Goal: Contribute content

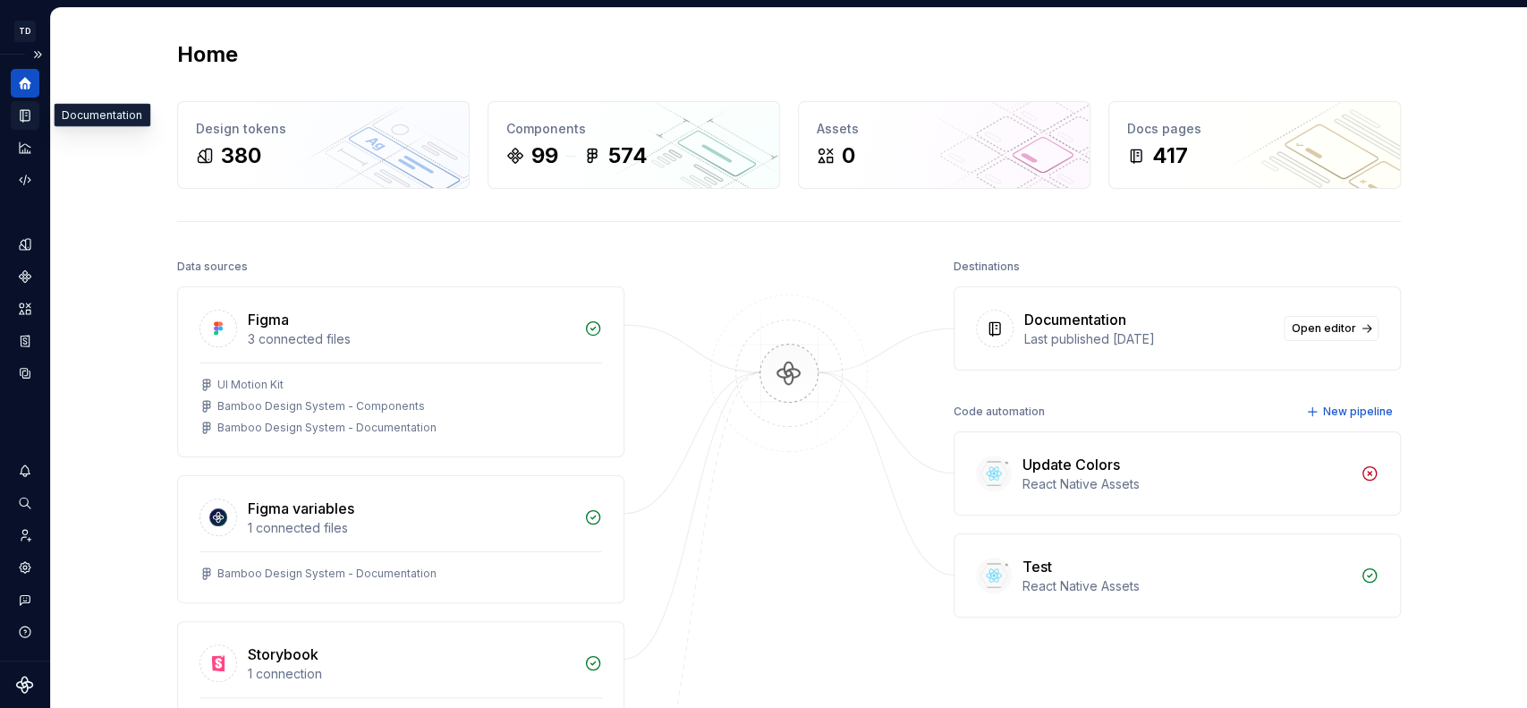
click at [23, 114] on icon "Documentation" at bounding box center [25, 116] width 9 height 12
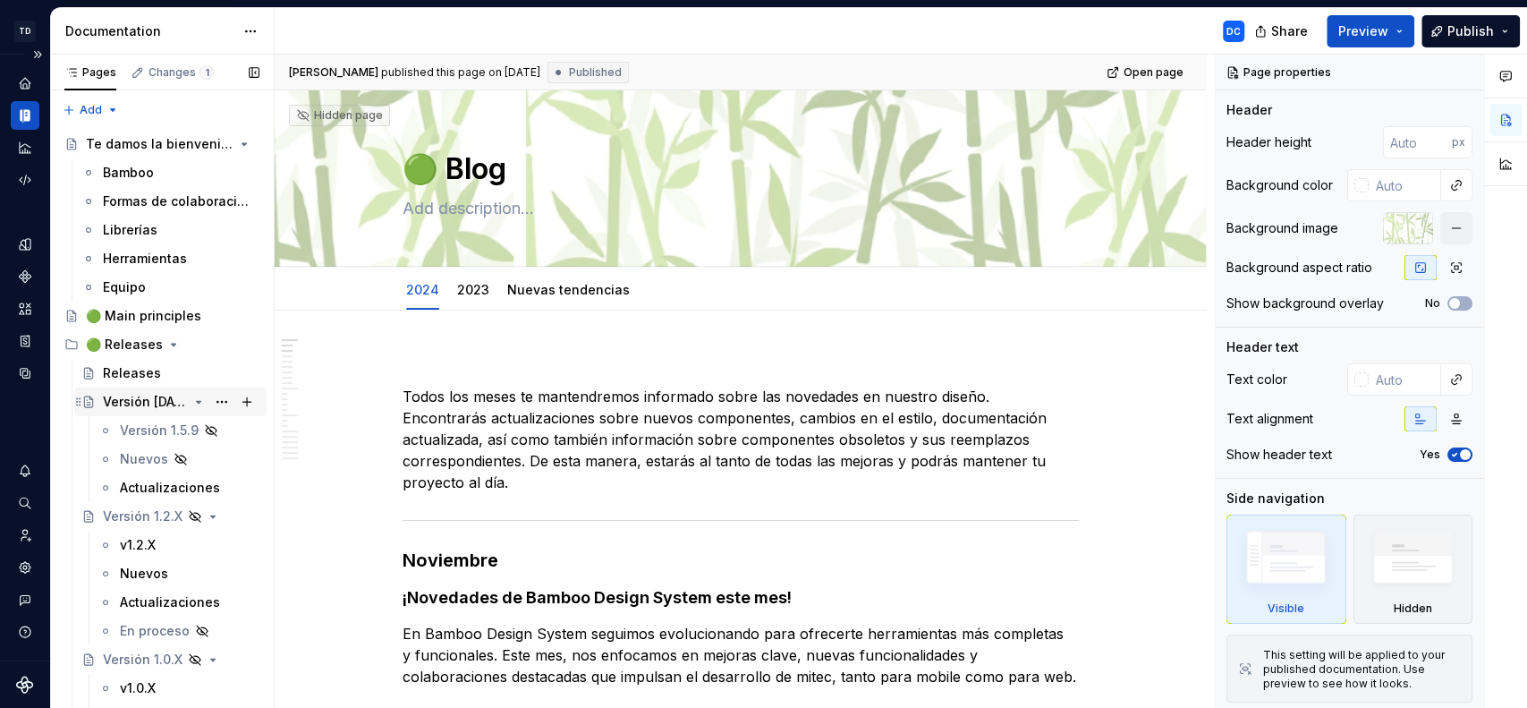
click at [161, 399] on div "Versión [DATE]" at bounding box center [145, 402] width 85 height 18
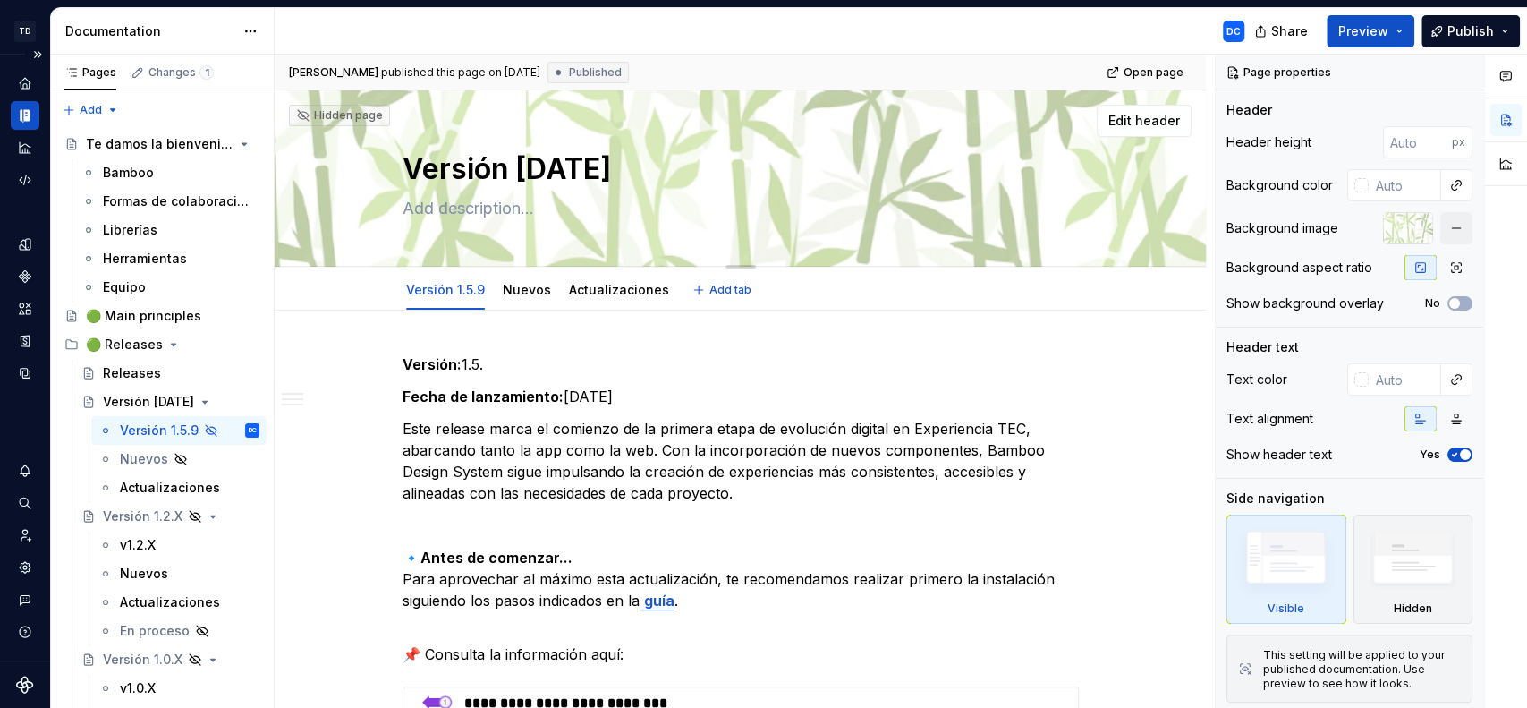
click at [589, 164] on textarea "Versión [DATE]" at bounding box center [737, 169] width 676 height 43
type textarea "*"
click at [589, 164] on textarea "Versión [DATE]" at bounding box center [737, 169] width 676 height 43
type textarea "Versión 1.5.1"
type textarea "*"
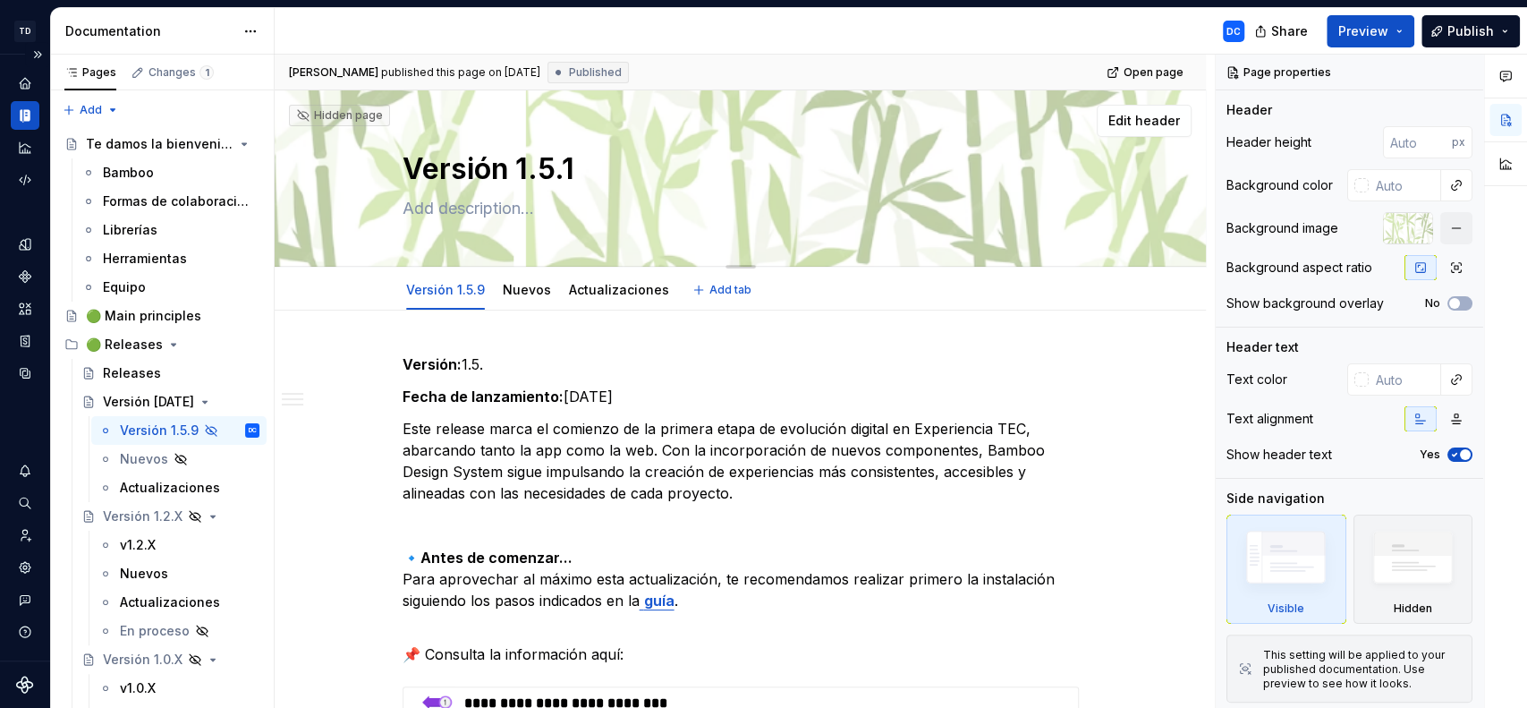
type textarea "Versión [DATE]"
type textarea "*"
type textarea "Versión [DATE]"
click at [516, 290] on link "Nuevos" at bounding box center [527, 289] width 48 height 15
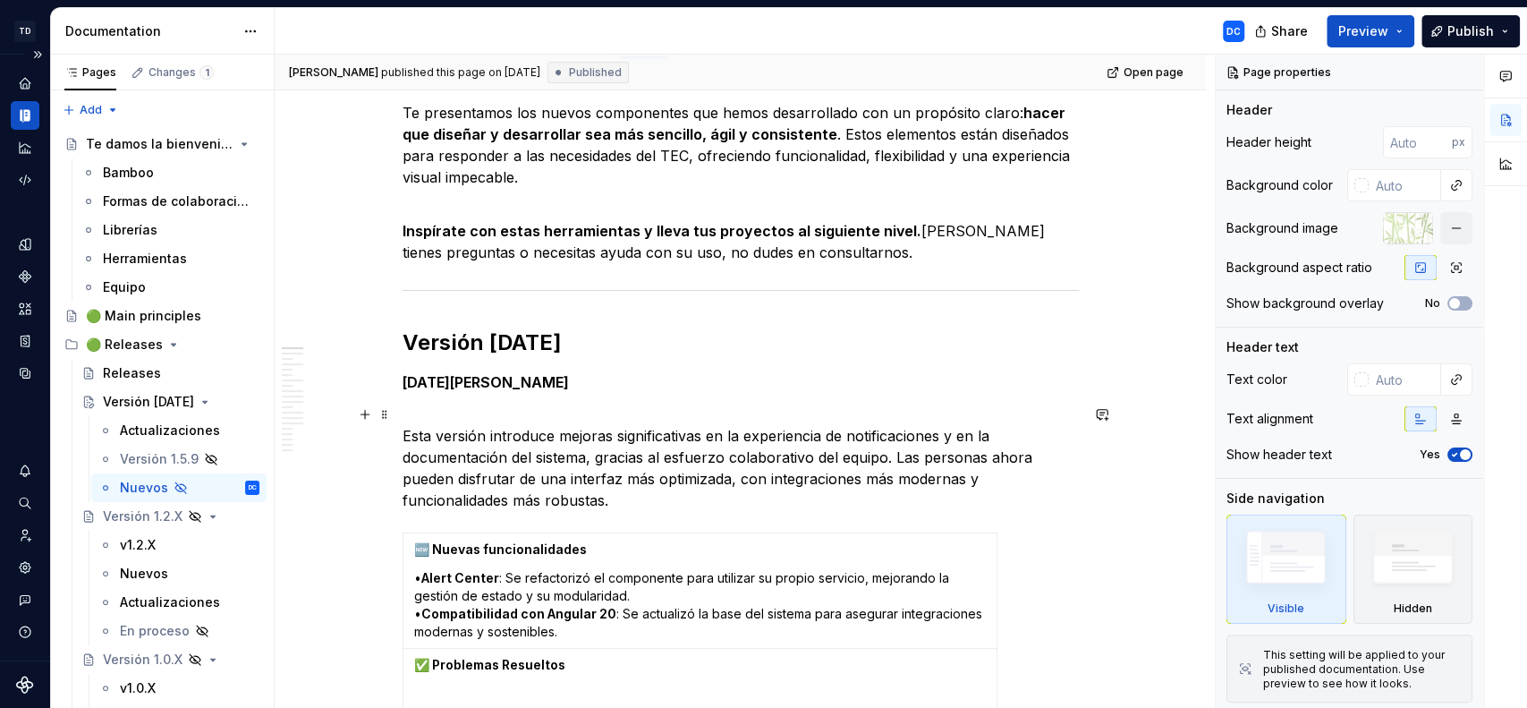
scroll to position [271, 0]
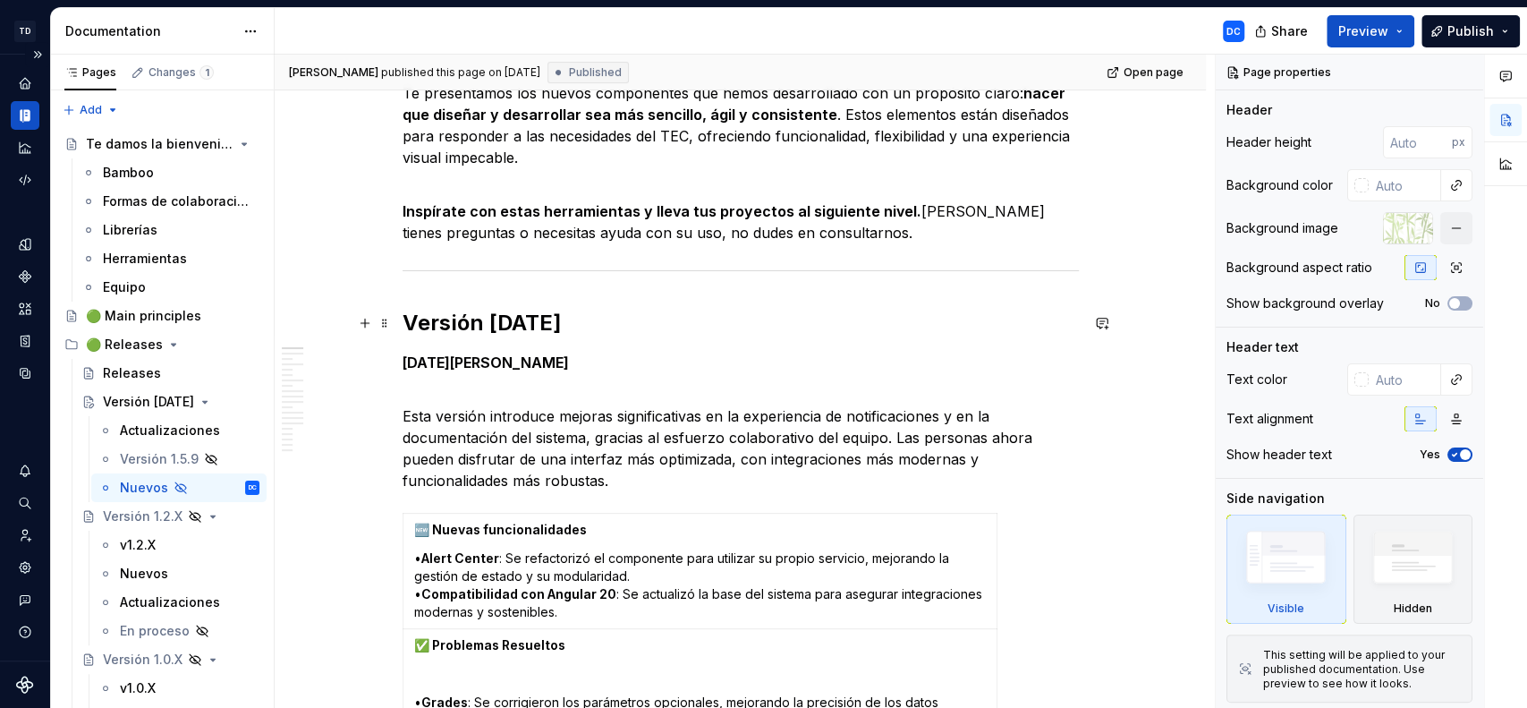
click at [403, 326] on strong "Versión [DATE]" at bounding box center [482, 323] width 159 height 26
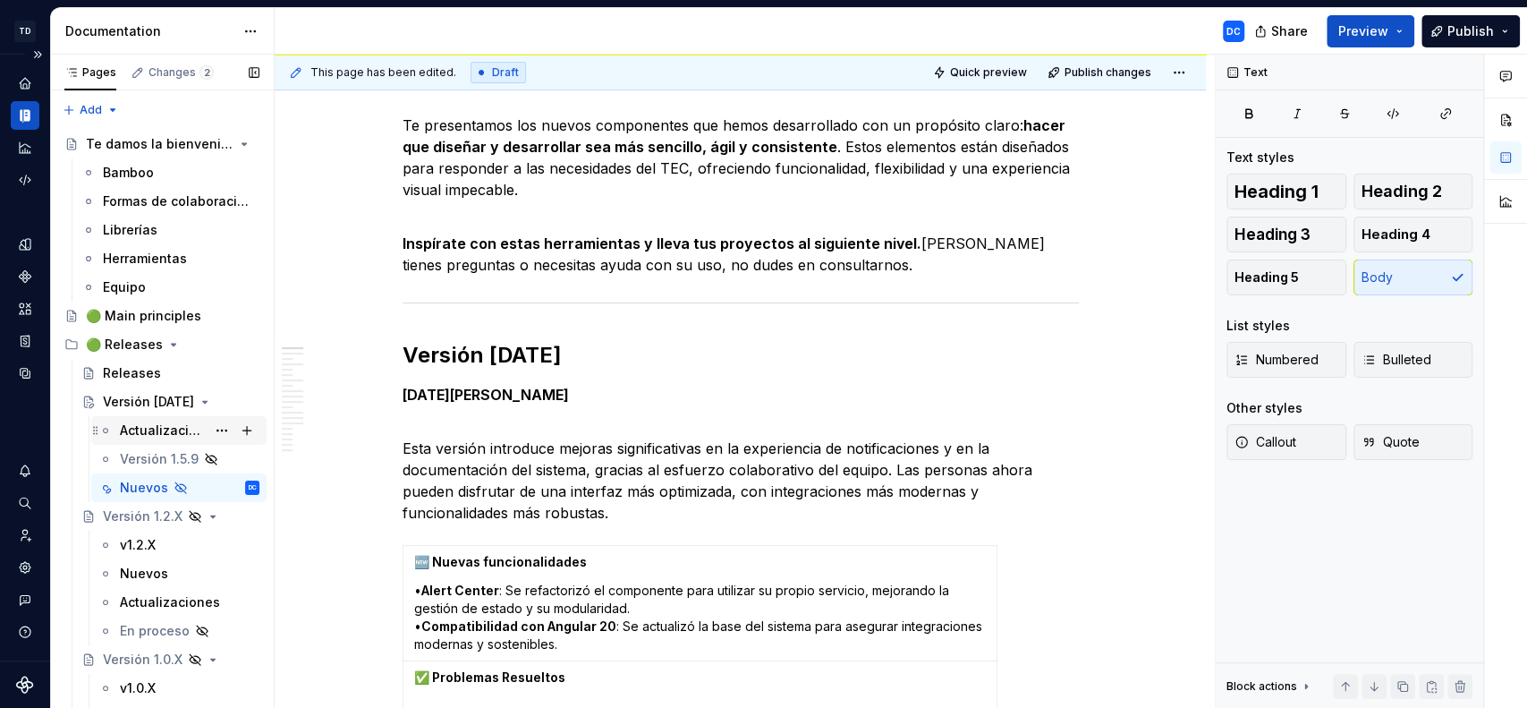
click at [162, 429] on div "Actualizaciones" at bounding box center [163, 430] width 86 height 18
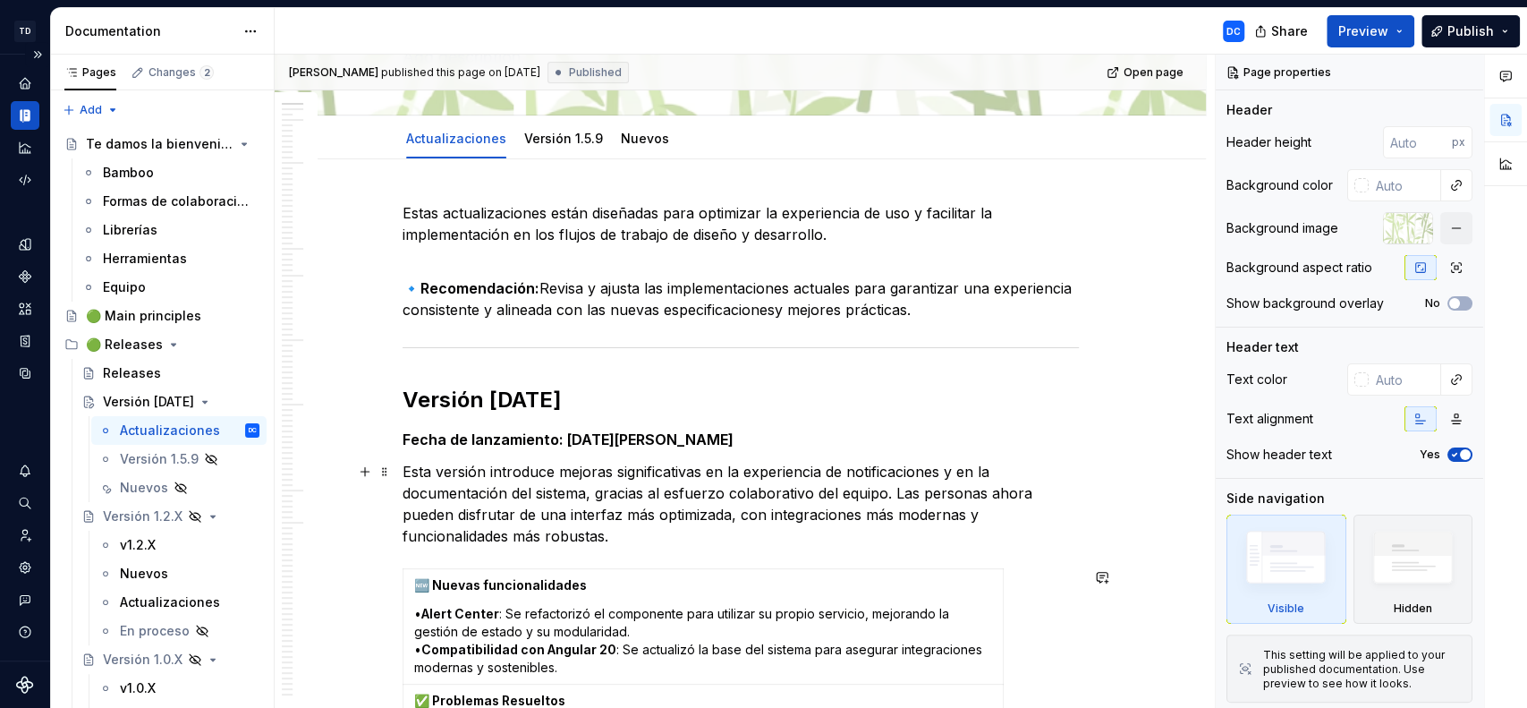
scroll to position [152, 0]
click at [403, 395] on strong "Versión [DATE]" at bounding box center [482, 399] width 159 height 26
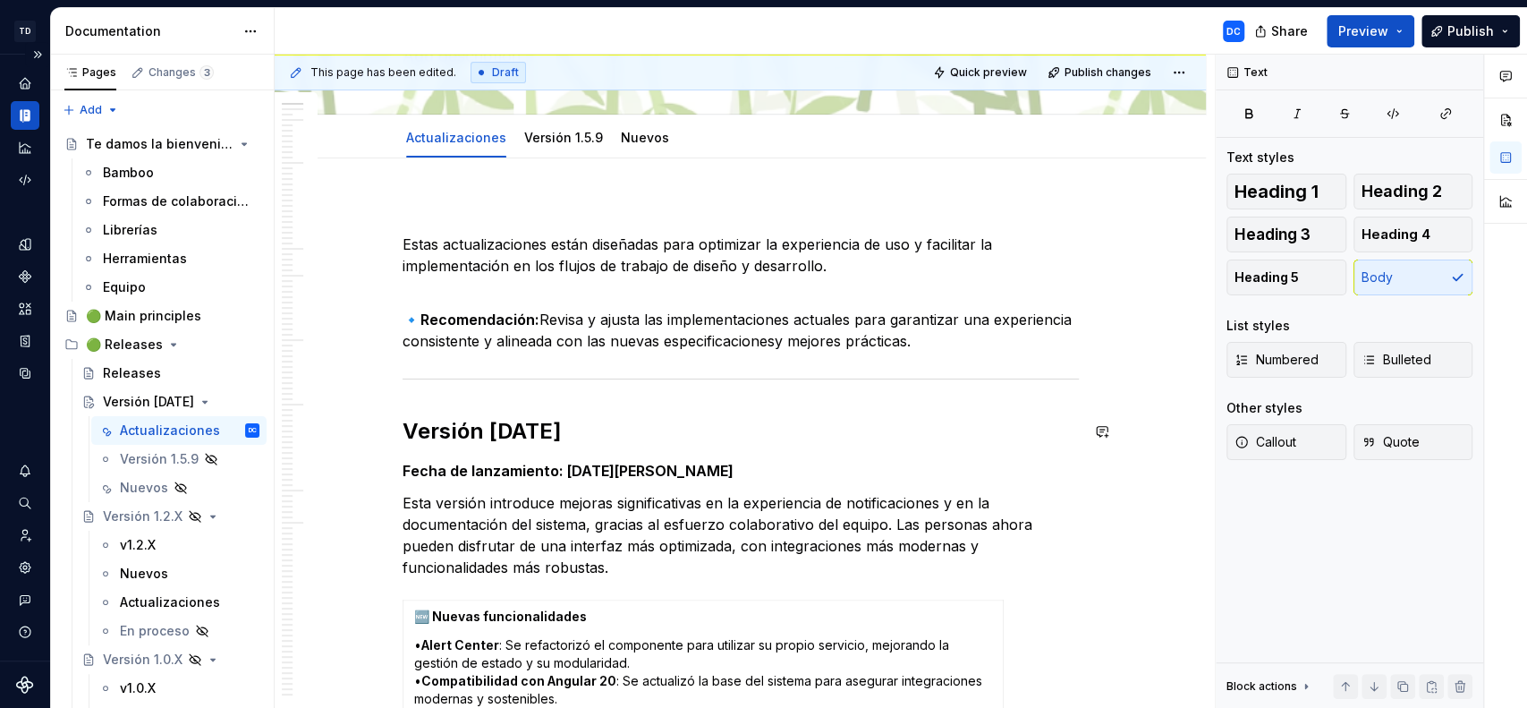
type textarea "*"
click at [365, 377] on button "button" at bounding box center [365, 382] width 25 height 25
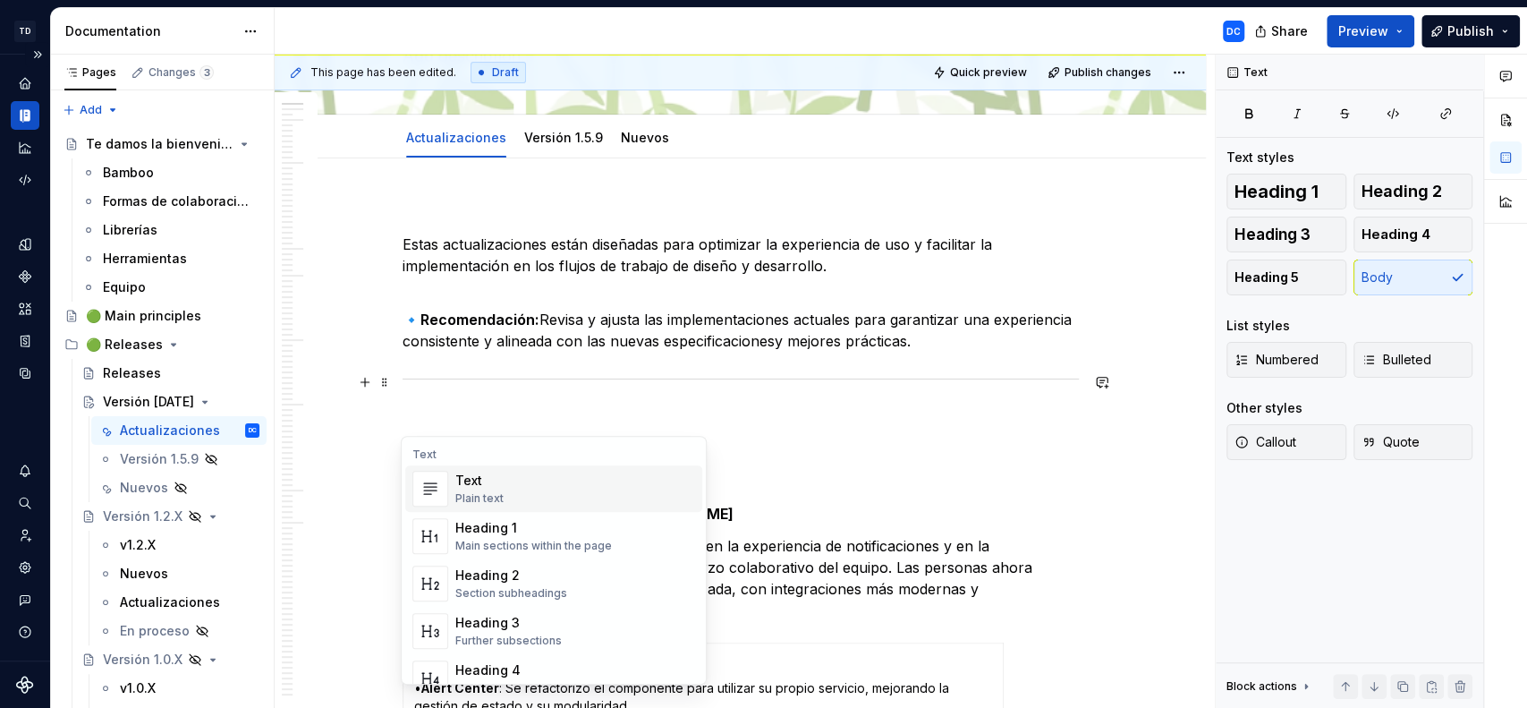
click at [493, 485] on div "Text" at bounding box center [479, 481] width 48 height 18
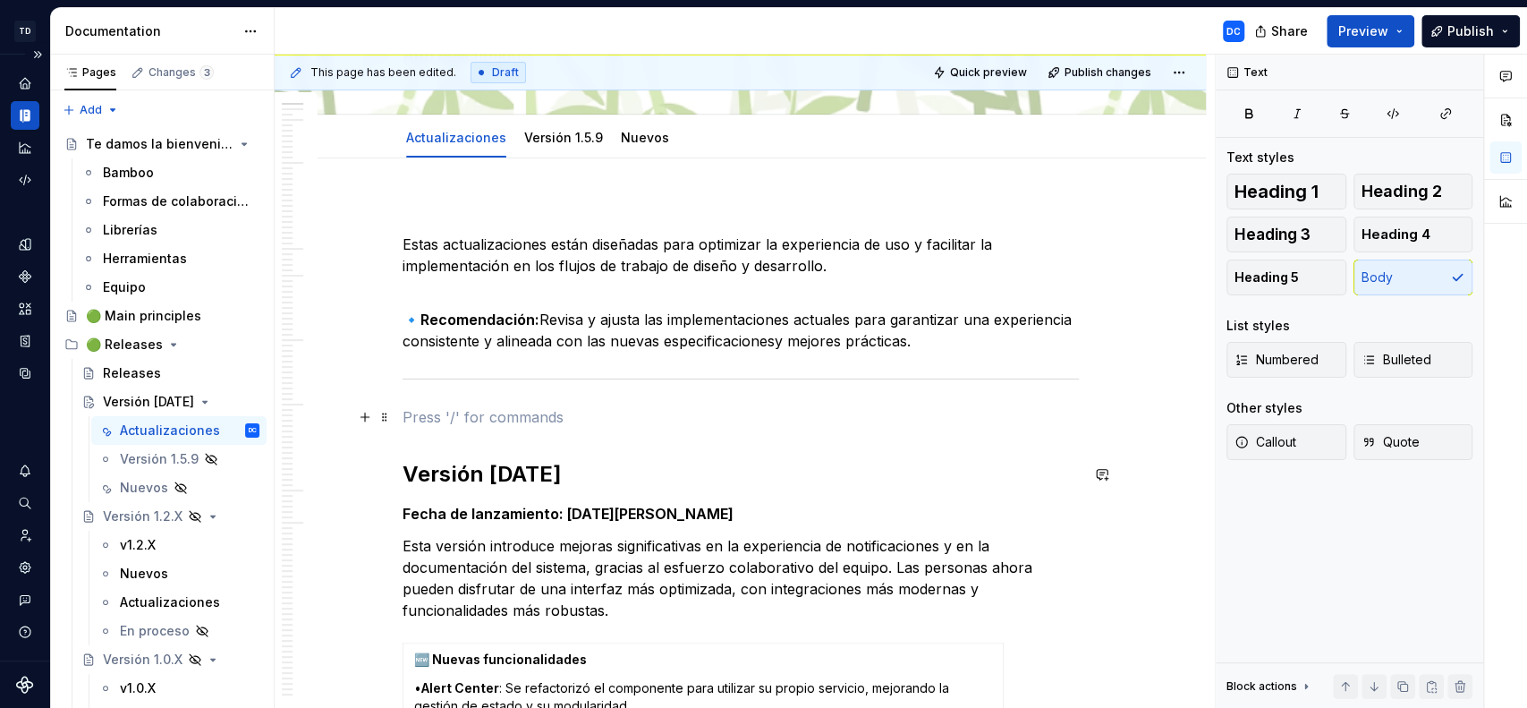
click at [472, 426] on p at bounding box center [741, 416] width 676 height 21
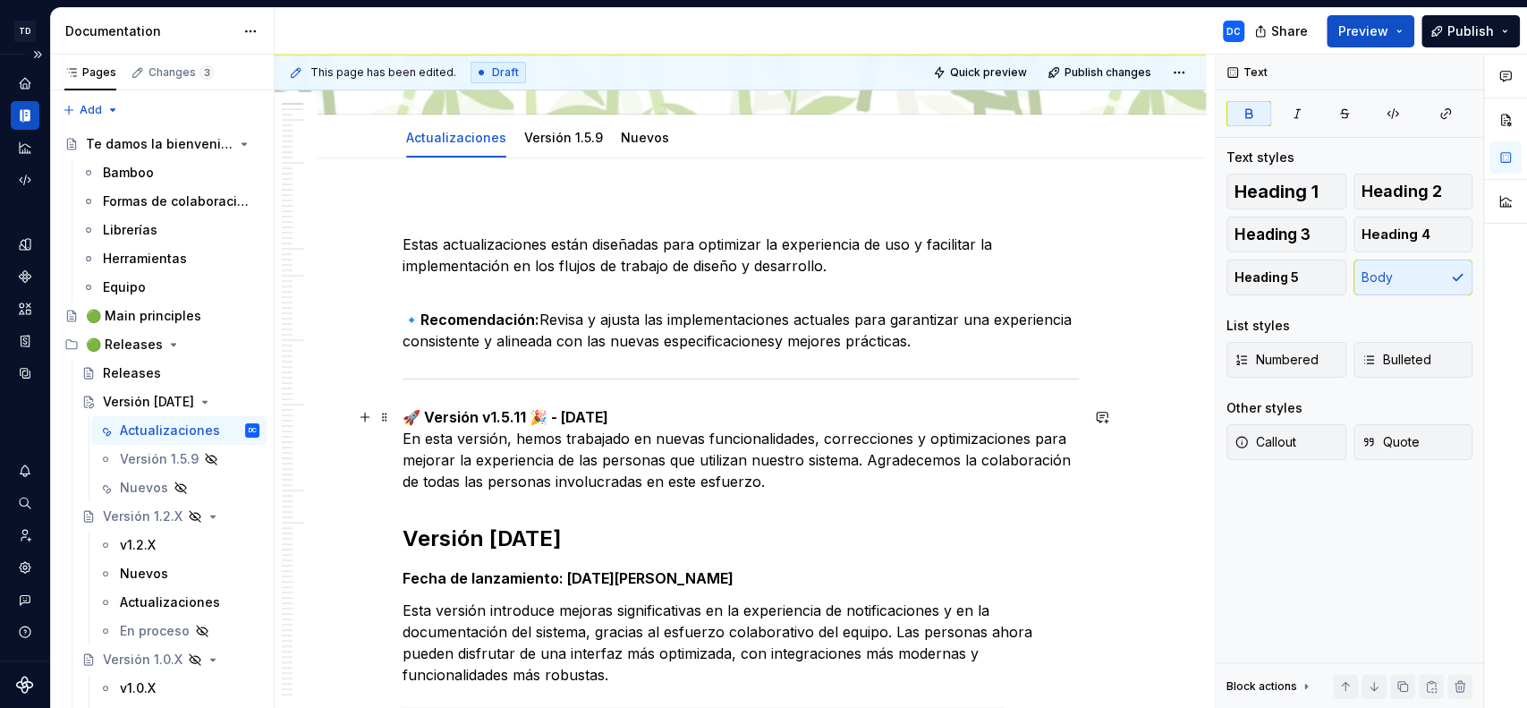
click at [759, 417] on p "🚀 Versión v1.5.11 🎉 - [DATE] En esta versión, hemos trabajado en nuevas funcion…" at bounding box center [741, 449] width 676 height 86
click at [557, 415] on strong "🚀 Versión v1.5.11 🎉 - [DATE]" at bounding box center [506, 417] width 206 height 18
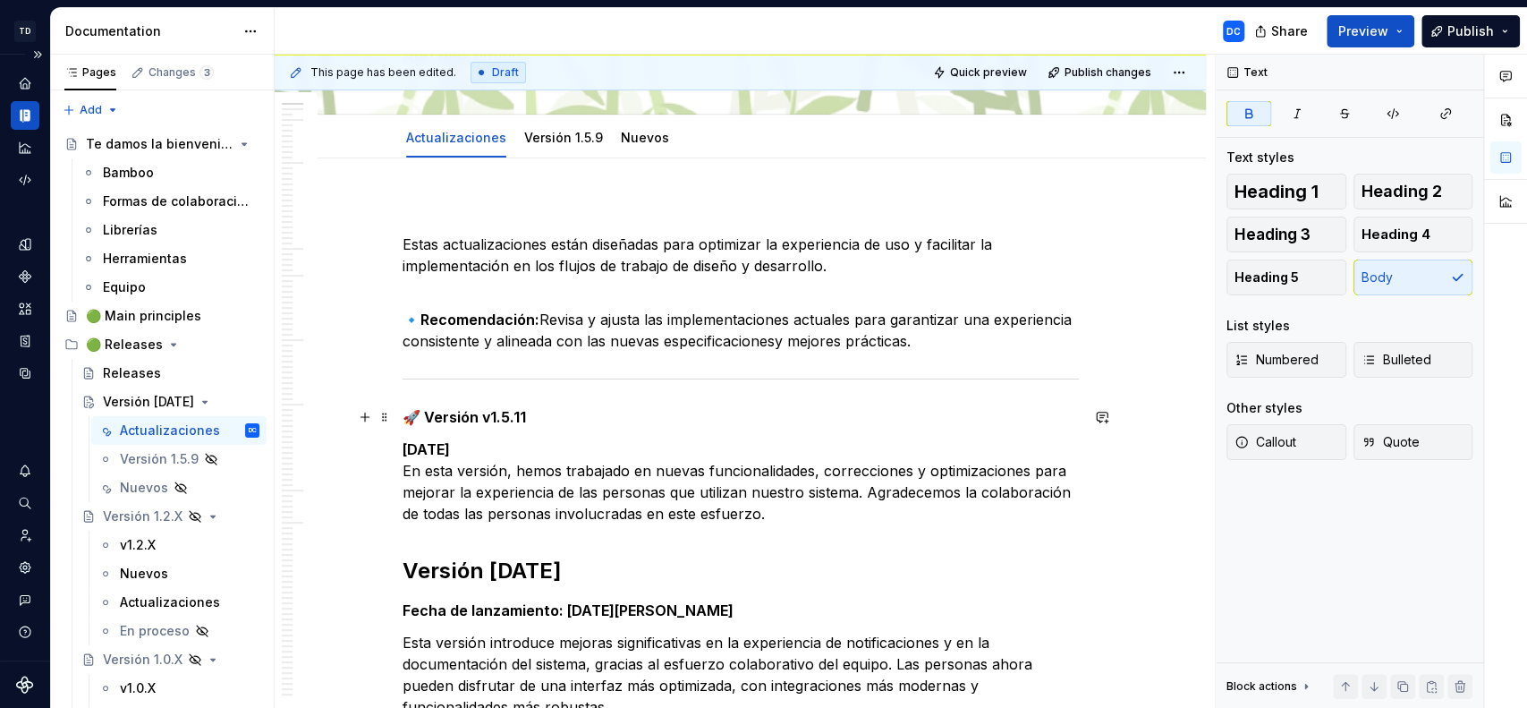
click at [423, 418] on strong "🚀 Versión v1.5.11" at bounding box center [464, 417] width 123 height 18
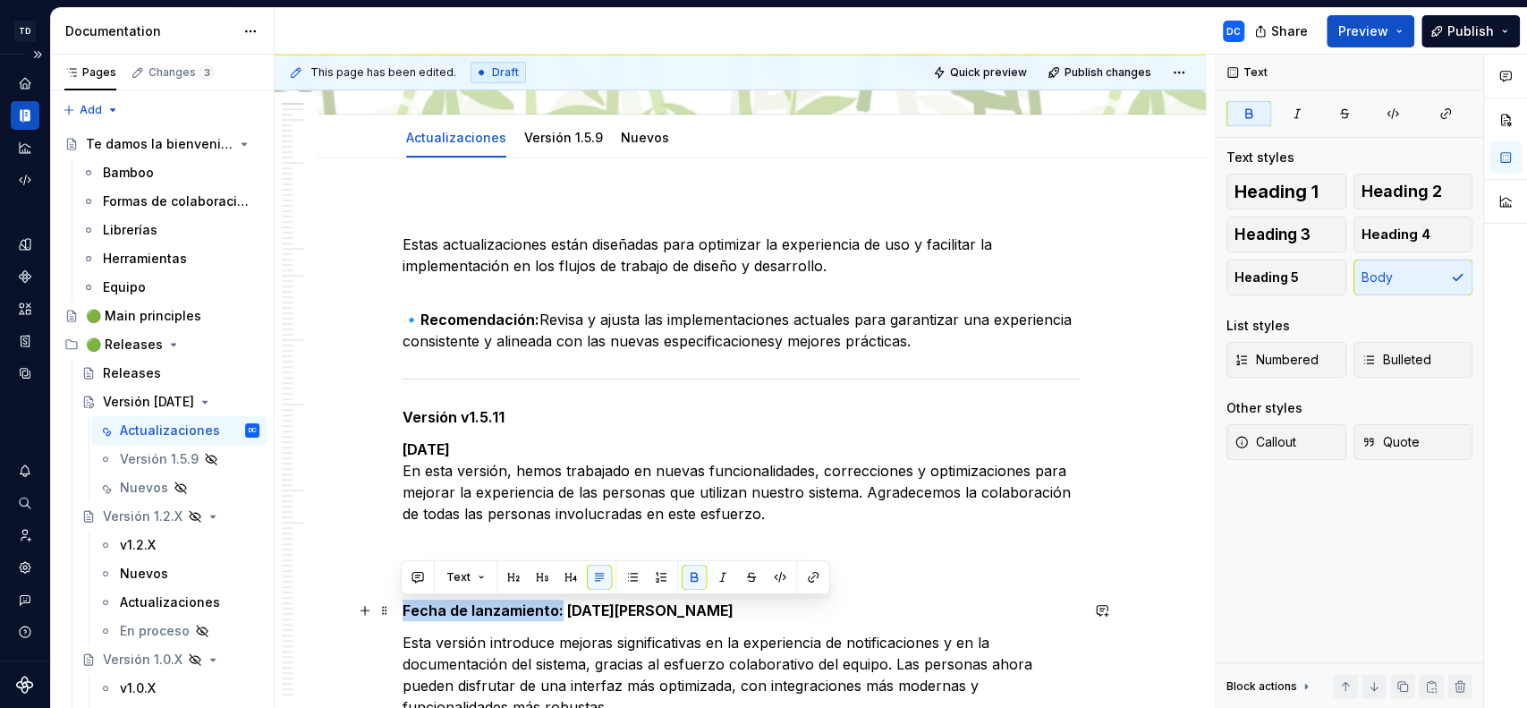
drag, startPoint x: 489, startPoint y: 612, endPoint x: 395, endPoint y: 612, distance: 94.0
copy strong "Fecha de lanzamiento:"
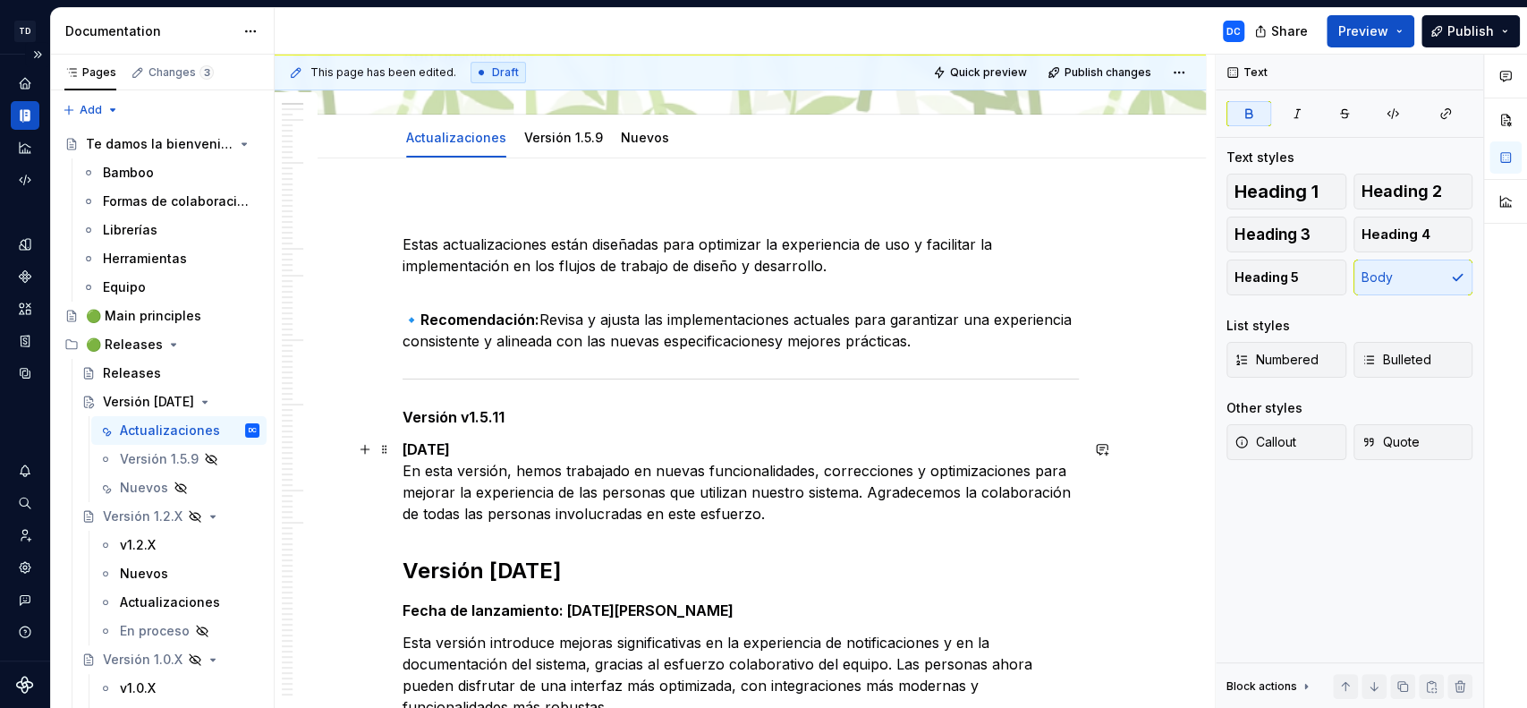
click at [407, 447] on strong "[DATE]" at bounding box center [426, 449] width 47 height 18
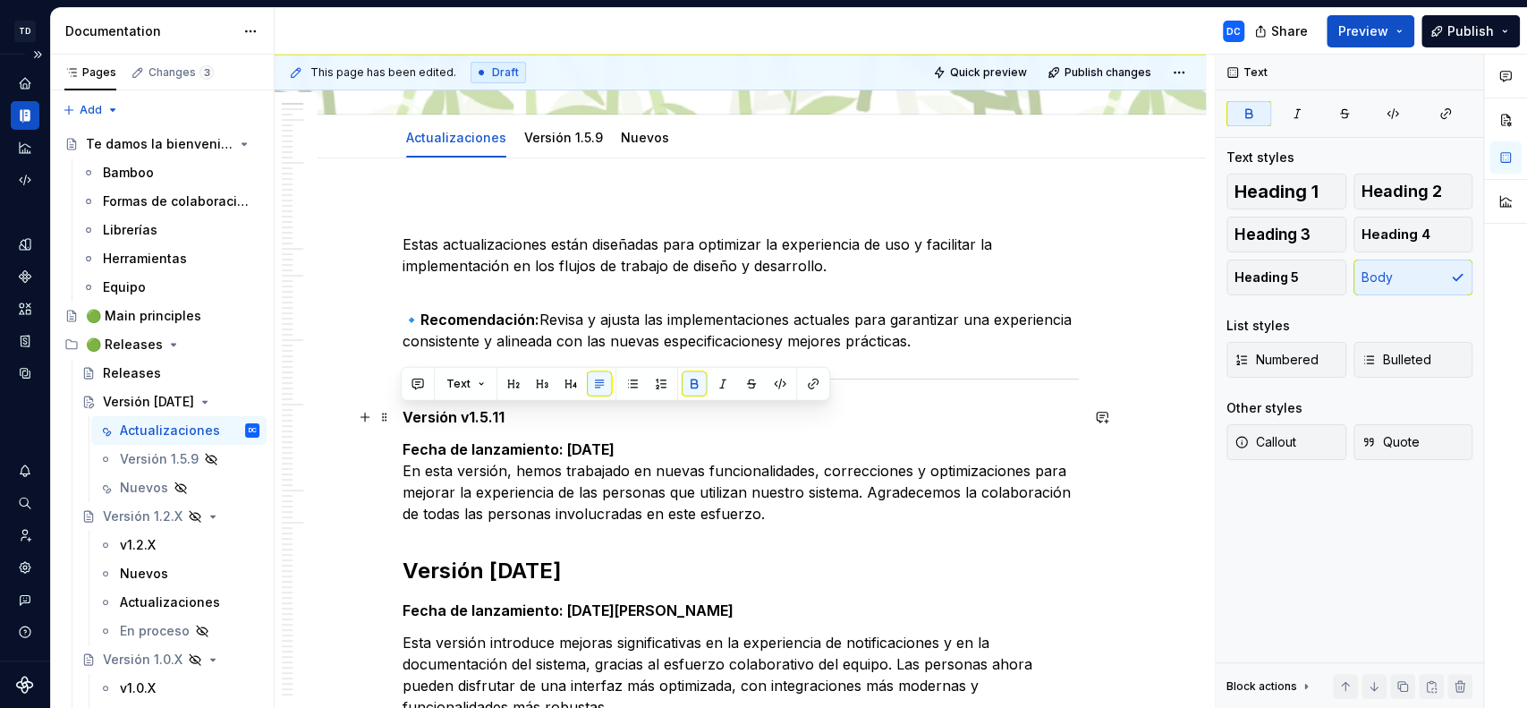
drag, startPoint x: 509, startPoint y: 419, endPoint x: 393, endPoint y: 417, distance: 116.3
click at [1374, 178] on button "Heading 2" at bounding box center [1414, 192] width 120 height 36
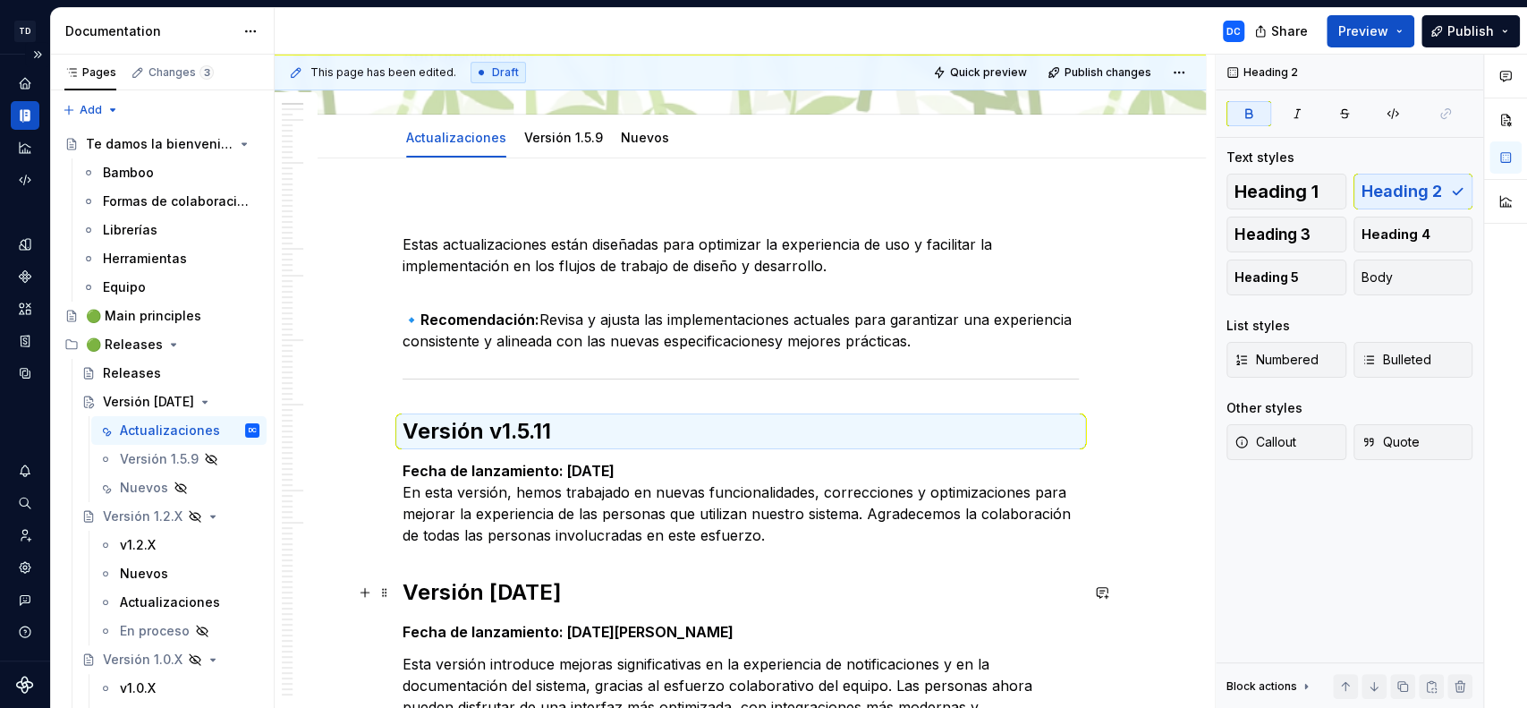
click at [522, 592] on strong "Versión [DATE]" at bounding box center [482, 592] width 159 height 26
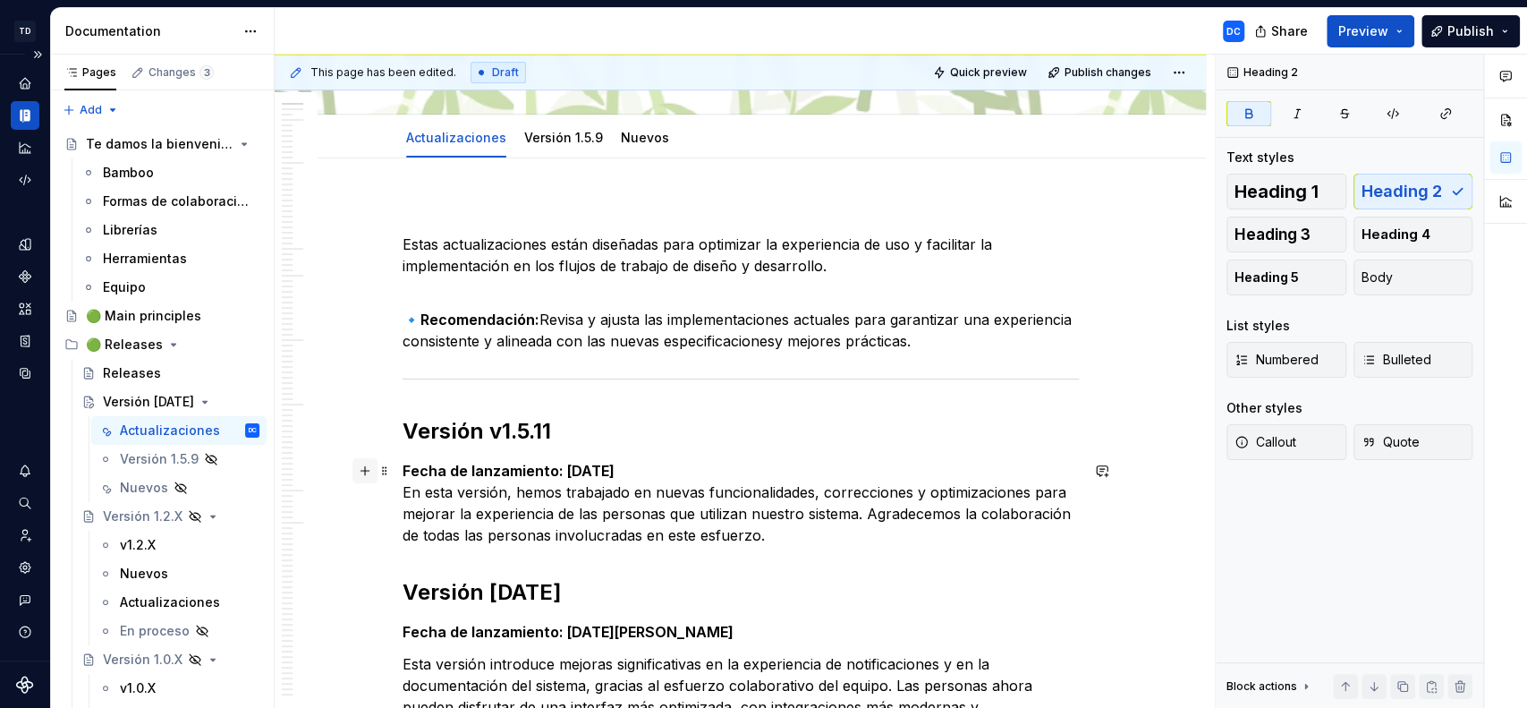
click at [362, 467] on button "button" at bounding box center [365, 470] width 25 height 25
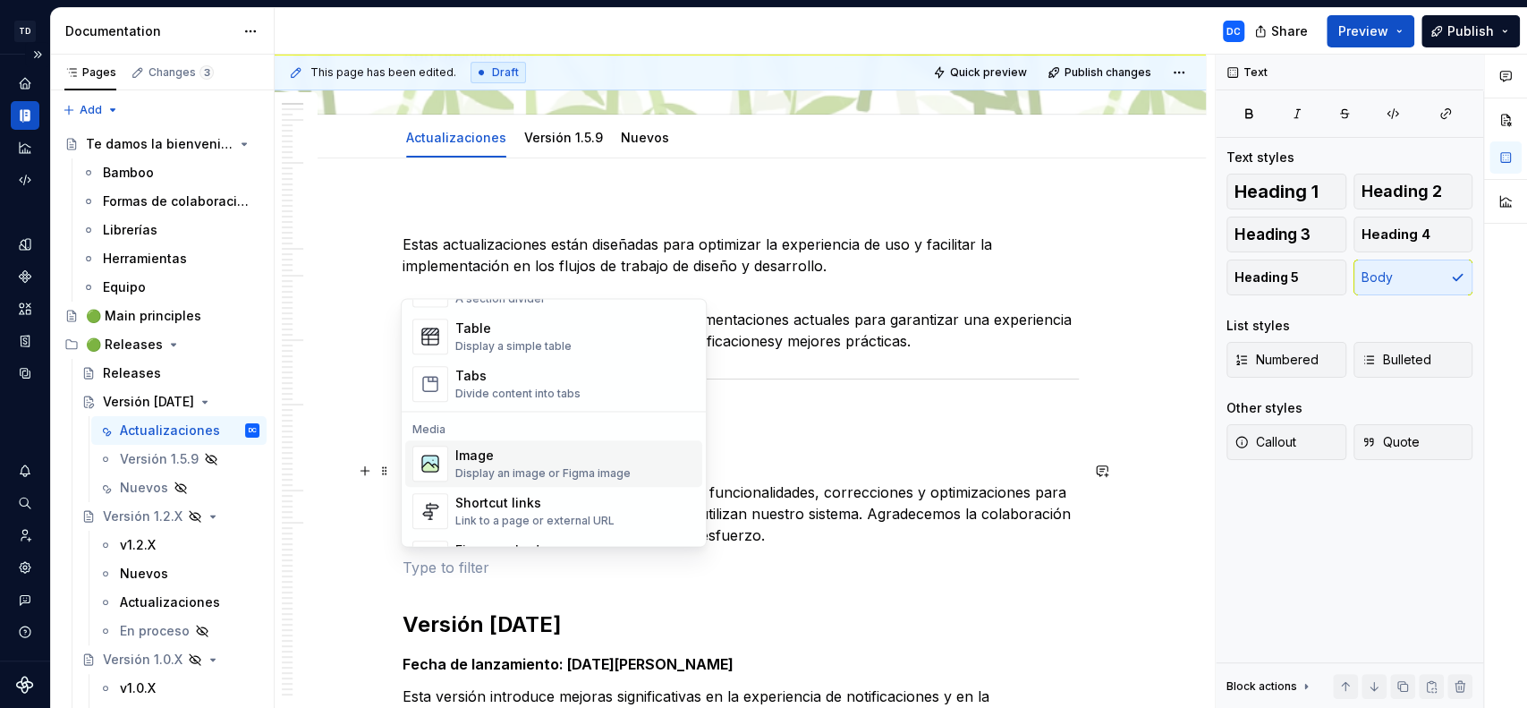
scroll to position [519, 0]
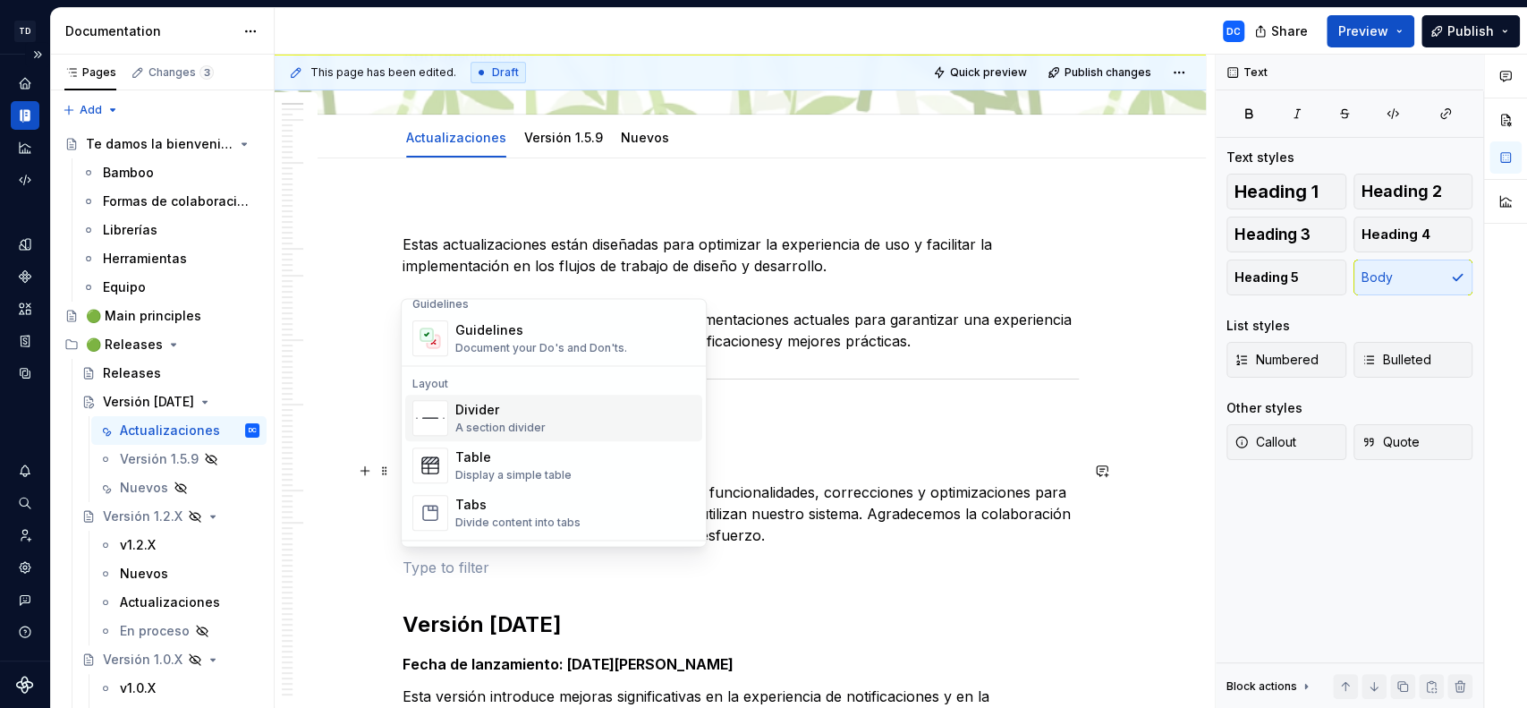
click at [489, 413] on div "Divider" at bounding box center [500, 410] width 90 height 18
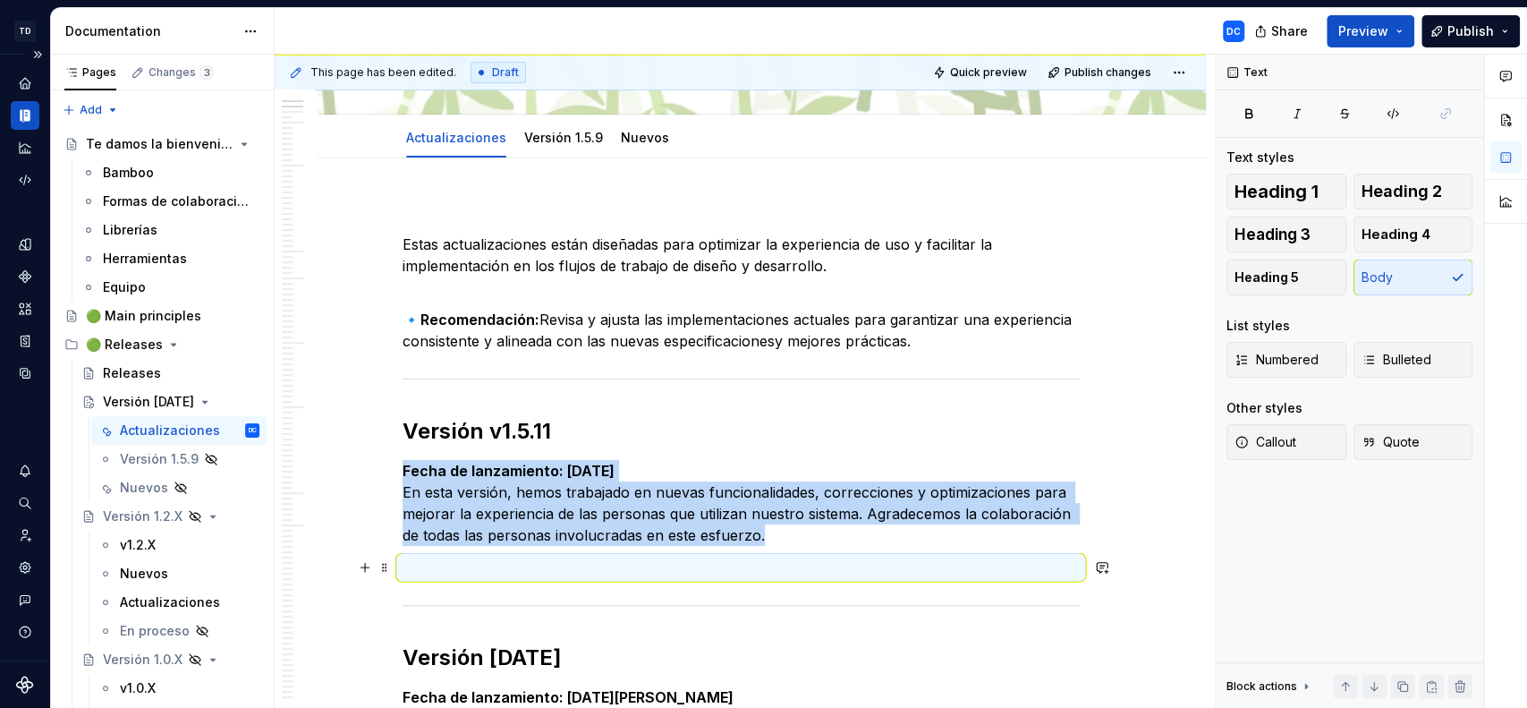
click at [462, 567] on p at bounding box center [741, 567] width 676 height 21
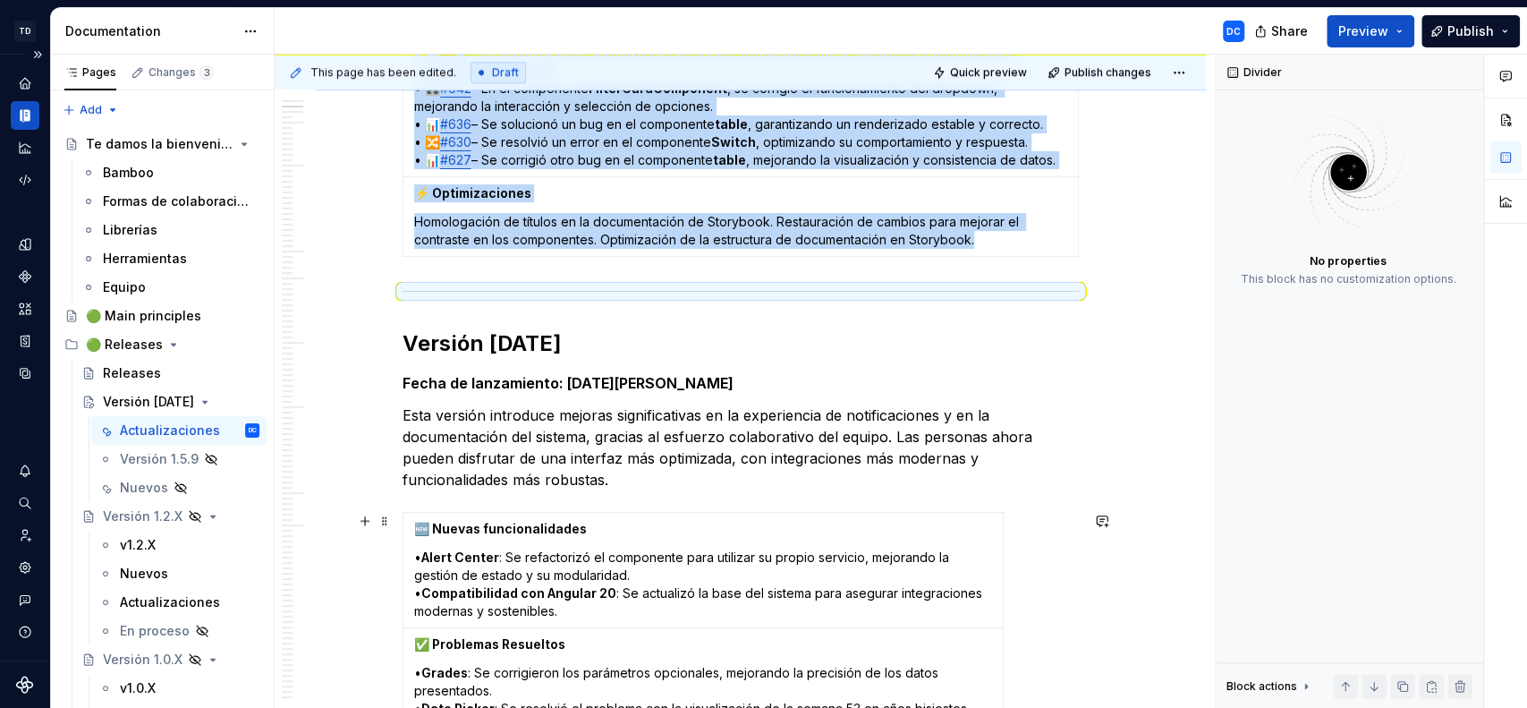
scroll to position [934, 0]
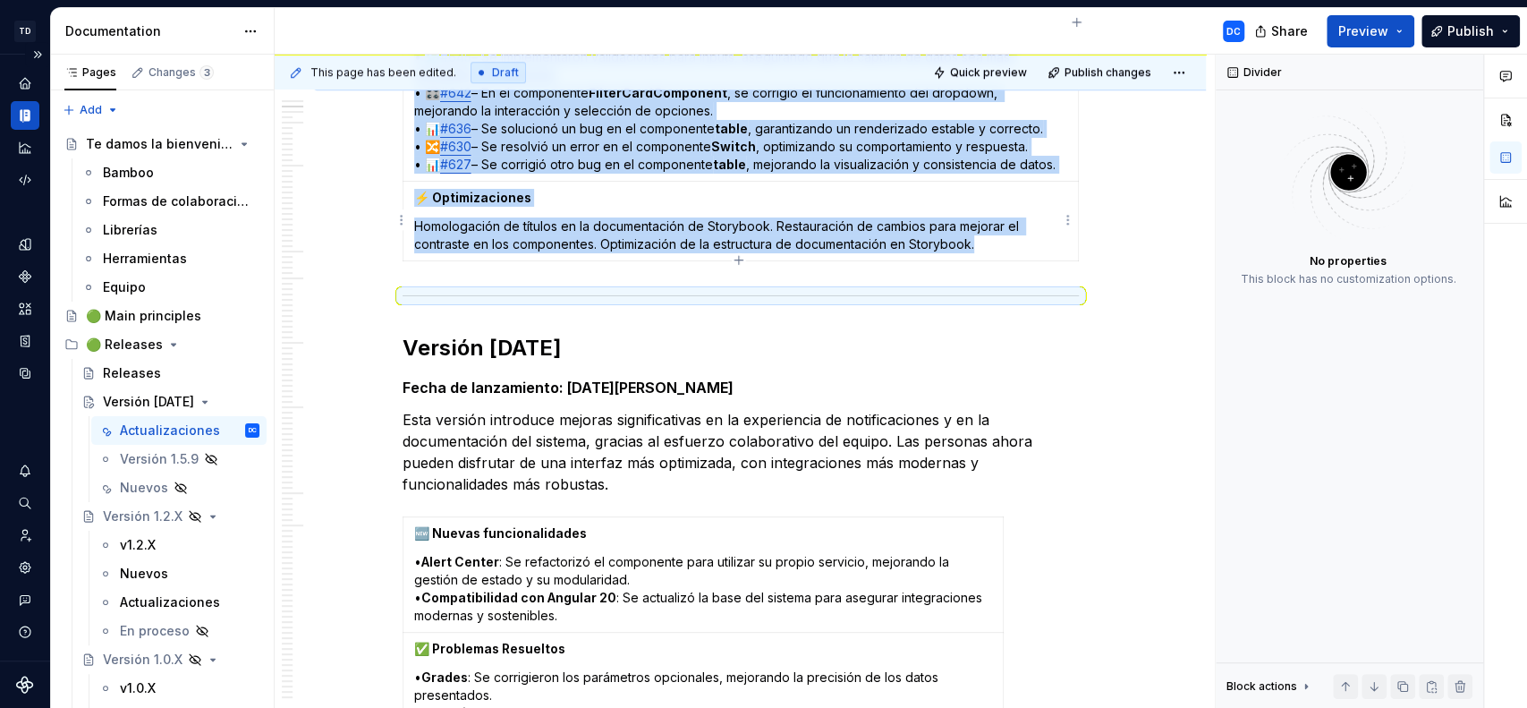
click at [1071, 185] on td "⚡ Optimizaciones Homologación de títulos en la documentación de Storybook. Rest…" at bounding box center [741, 222] width 676 height 80
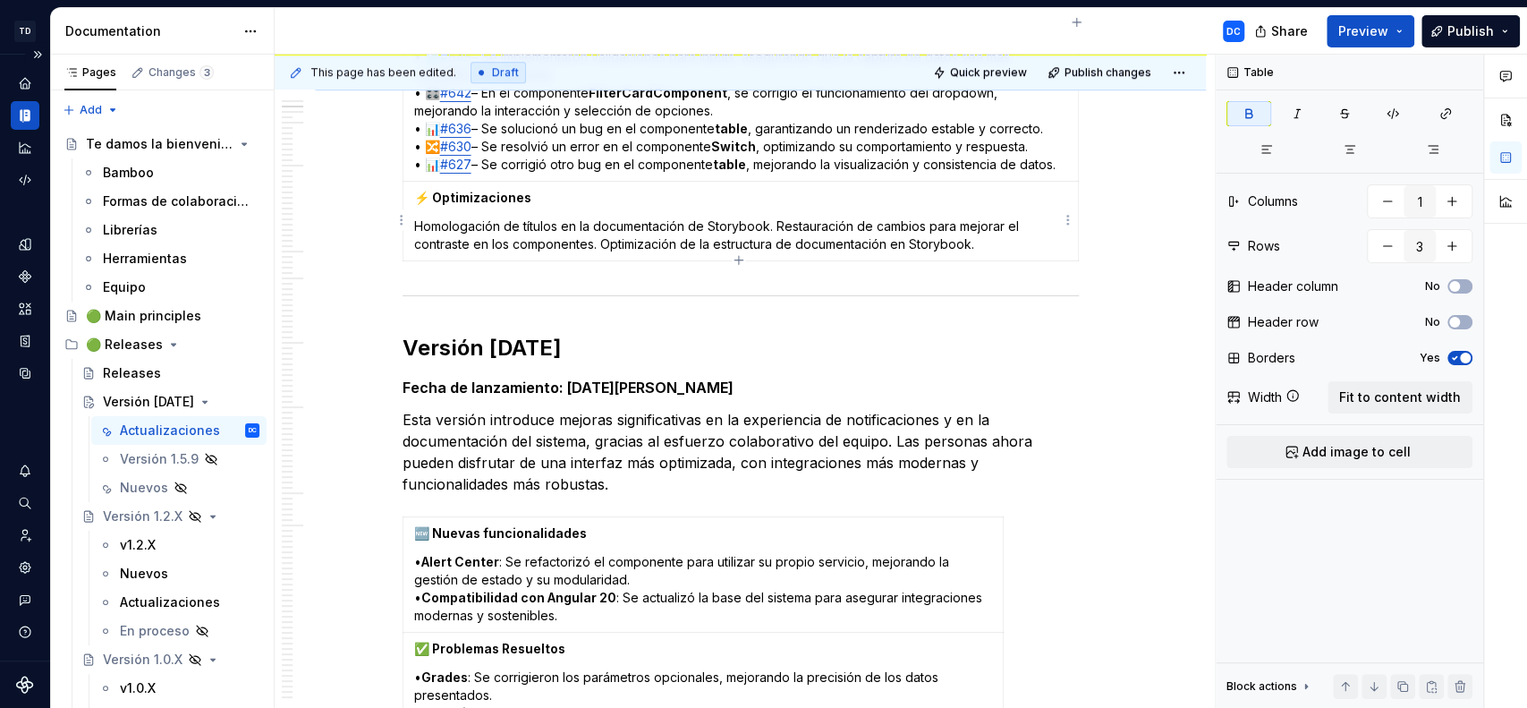
drag, startPoint x: 1073, startPoint y: 187, endPoint x: 1031, endPoint y: 199, distance: 43.6
click at [1031, 199] on td "⚡ Optimizaciones Homologación de títulos en la documentación de Storybook. Rest…" at bounding box center [741, 222] width 676 height 80
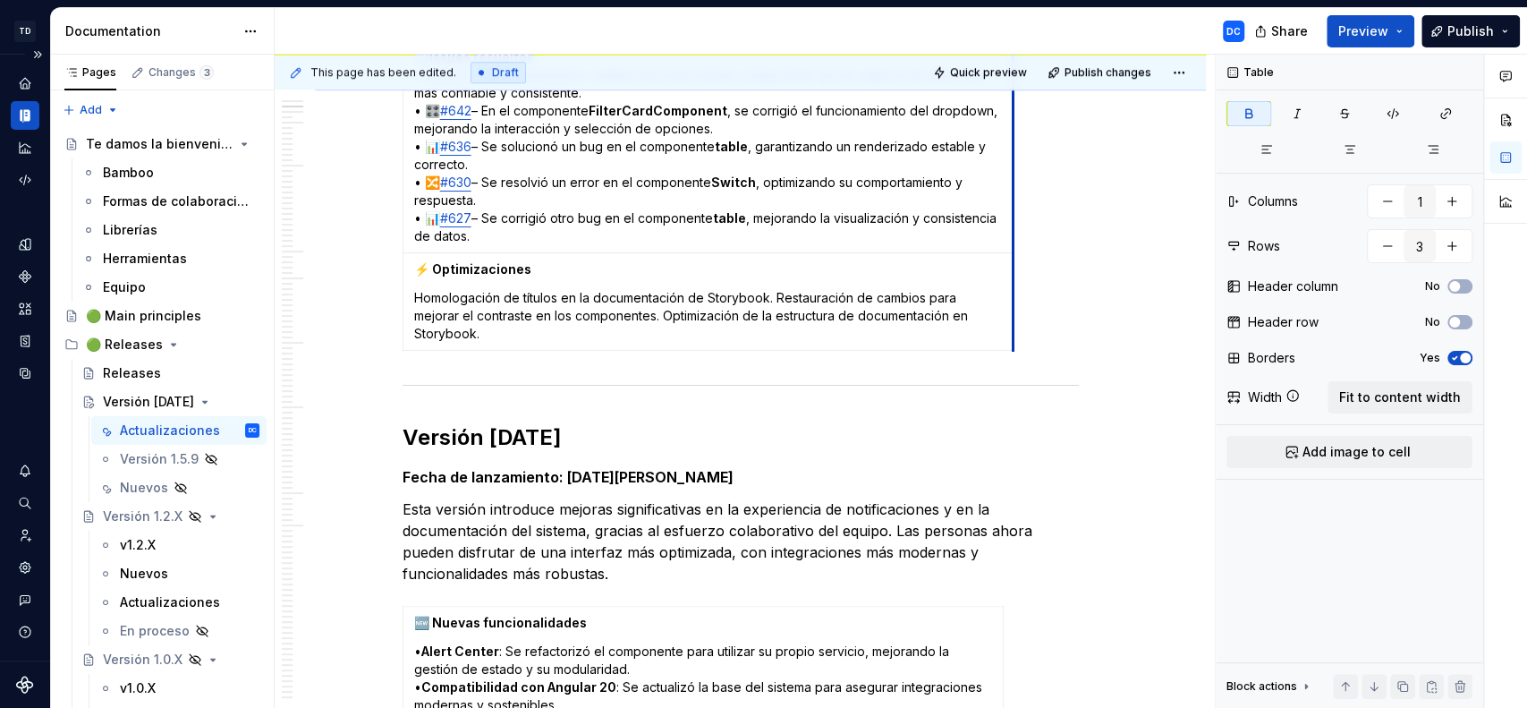
drag, startPoint x: 1076, startPoint y: 173, endPoint x: 1011, endPoint y: 182, distance: 65.0
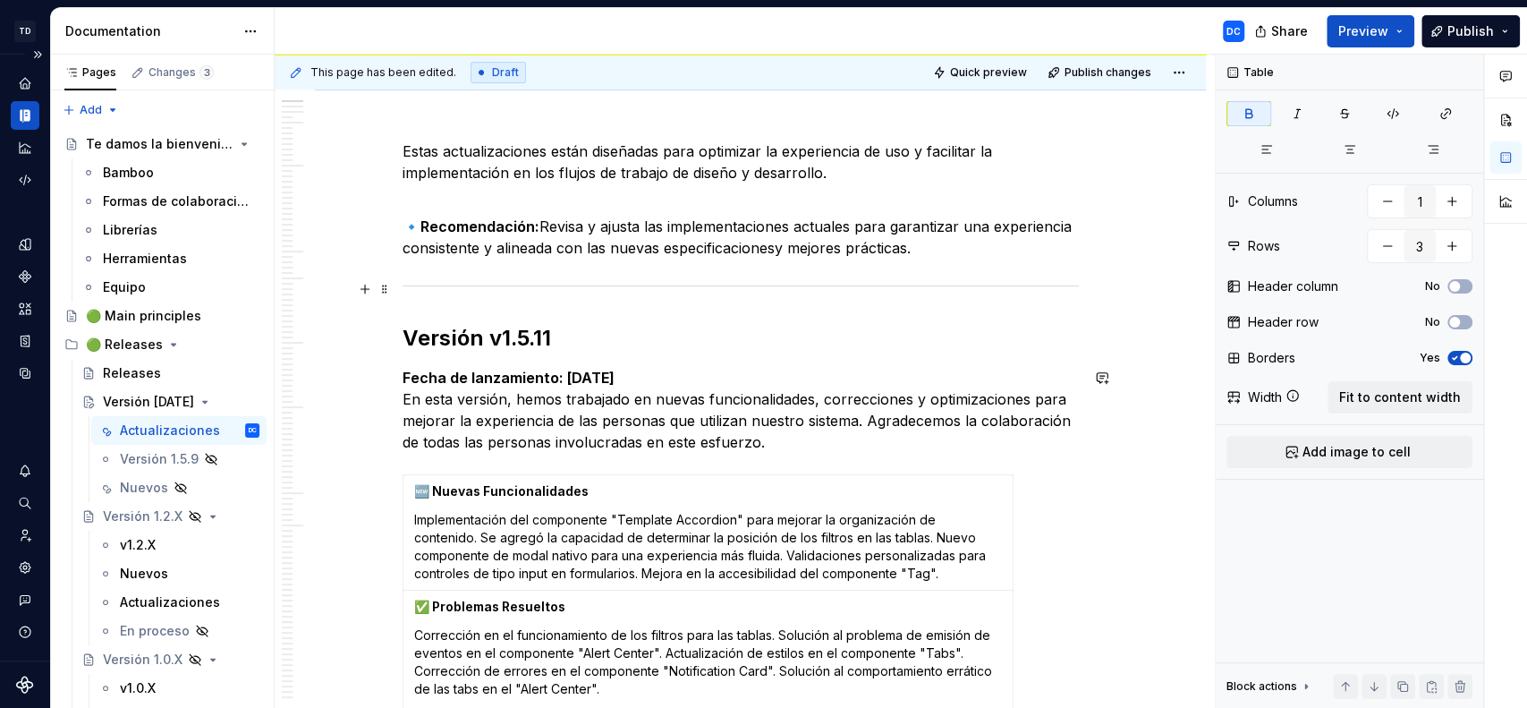
scroll to position [235, 0]
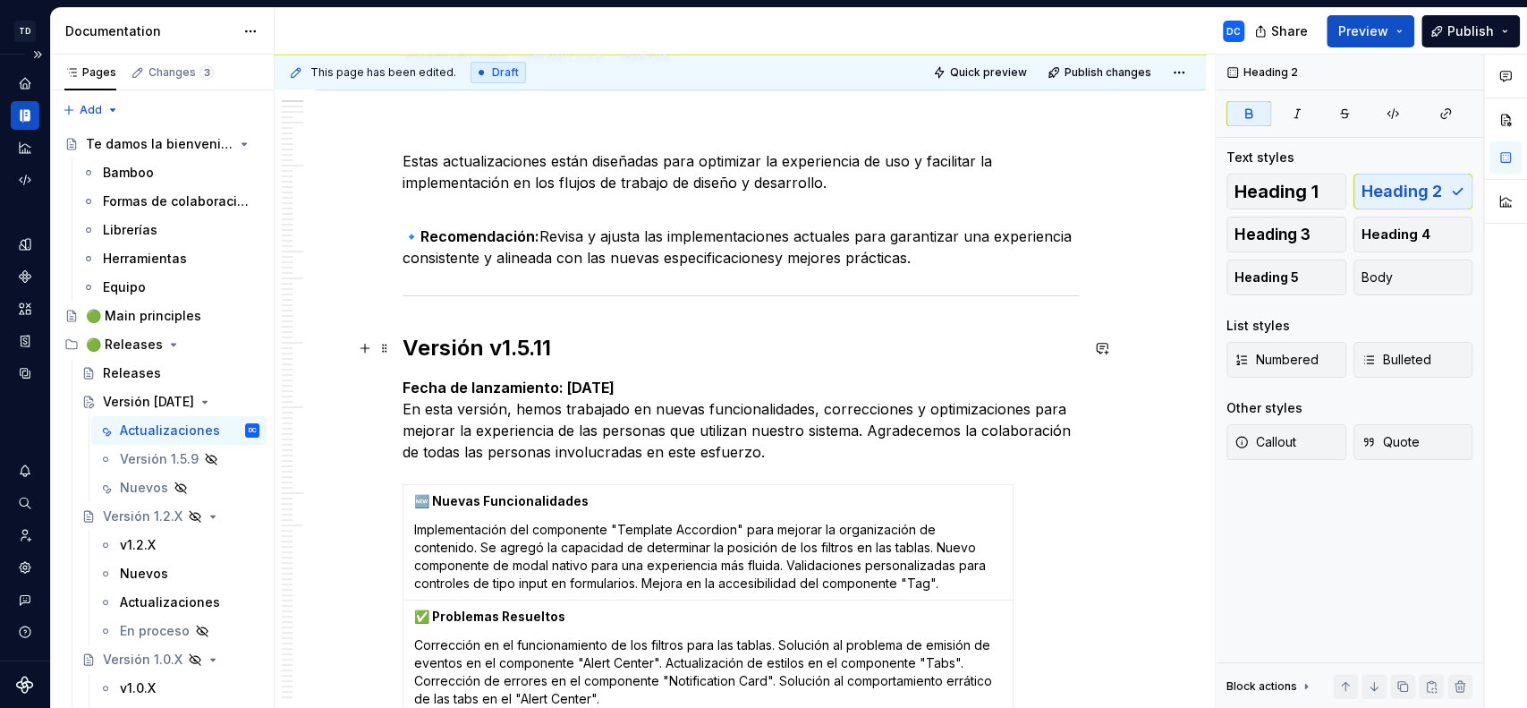
click at [403, 347] on strong "Versión v1.5.11" at bounding box center [477, 348] width 149 height 26
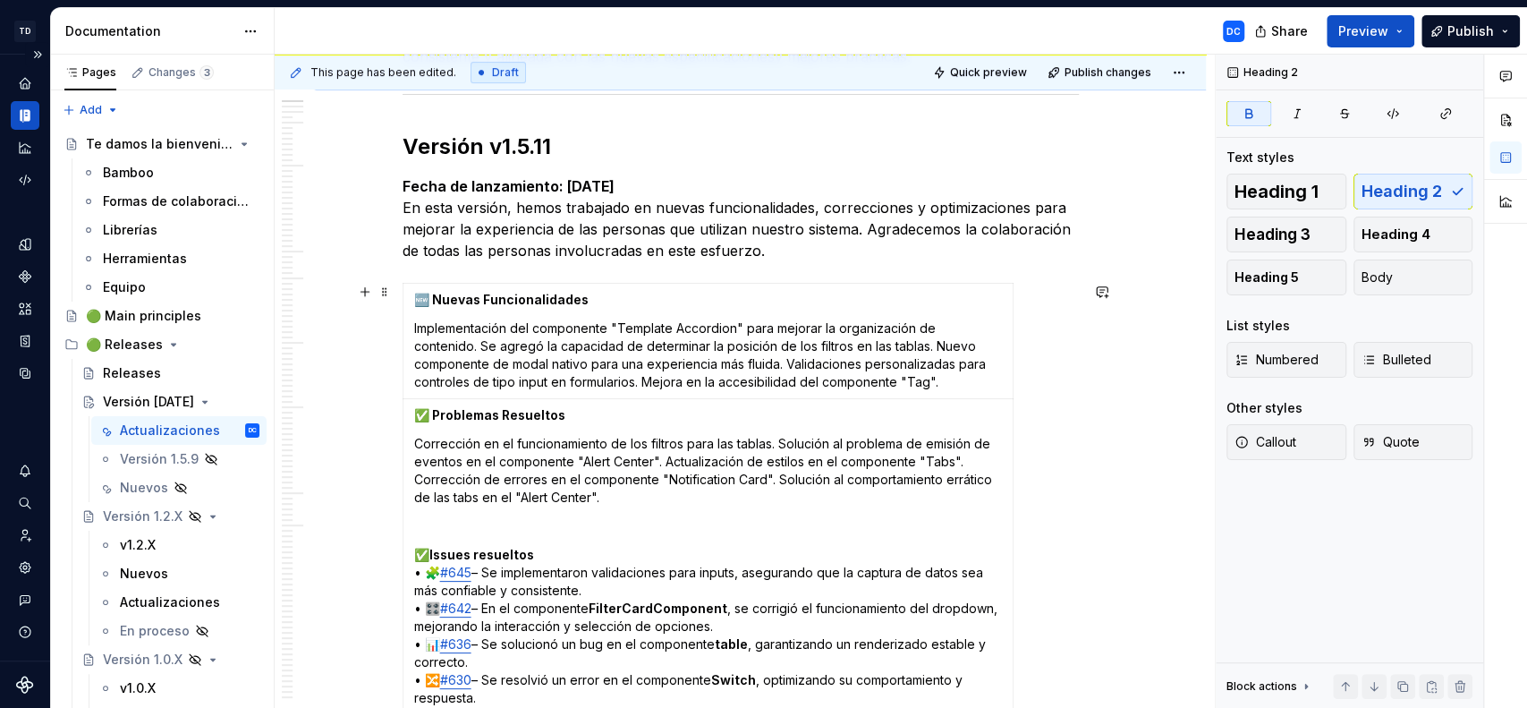
scroll to position [424, 0]
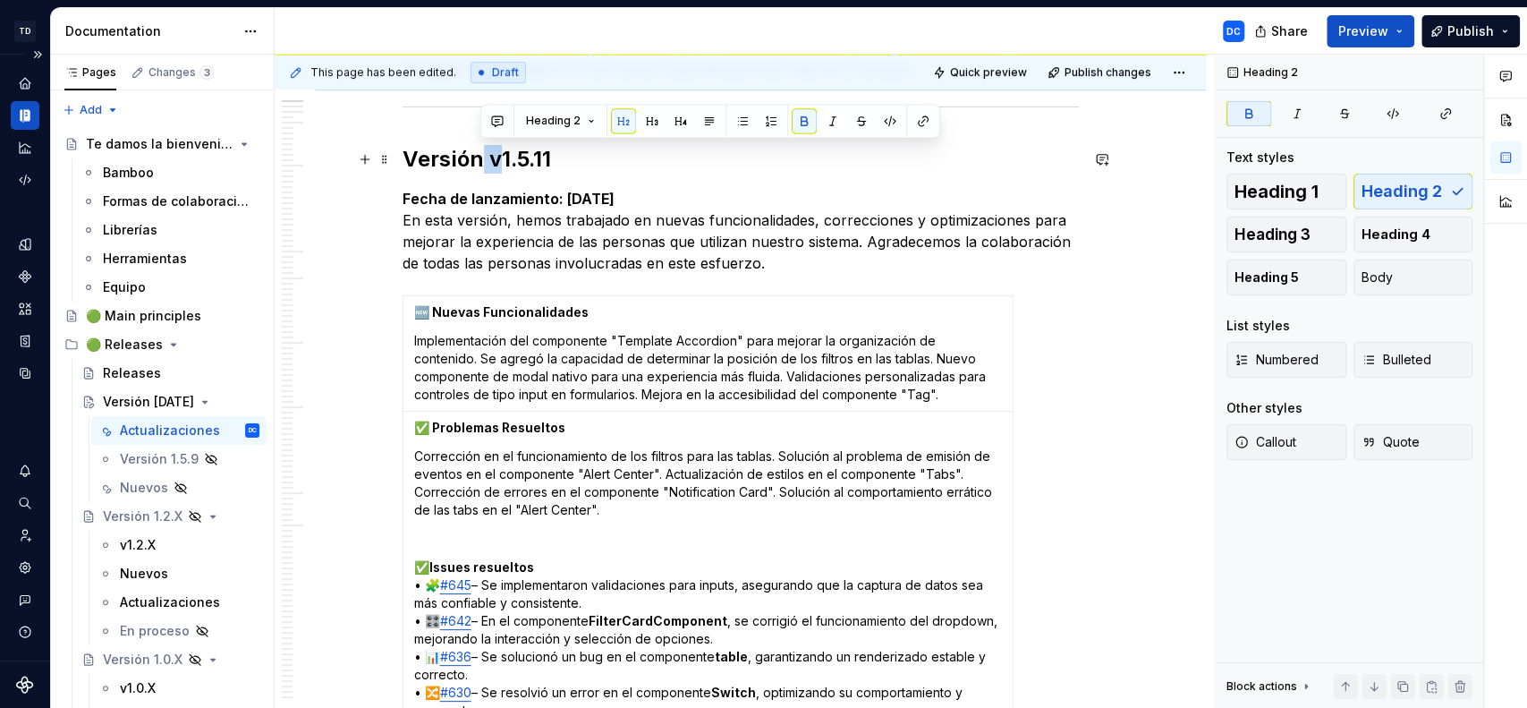
drag, startPoint x: 499, startPoint y: 153, endPoint x: 481, endPoint y: 156, distance: 18.1
click at [481, 156] on strong "Versión v1.5.11" at bounding box center [477, 159] width 149 height 26
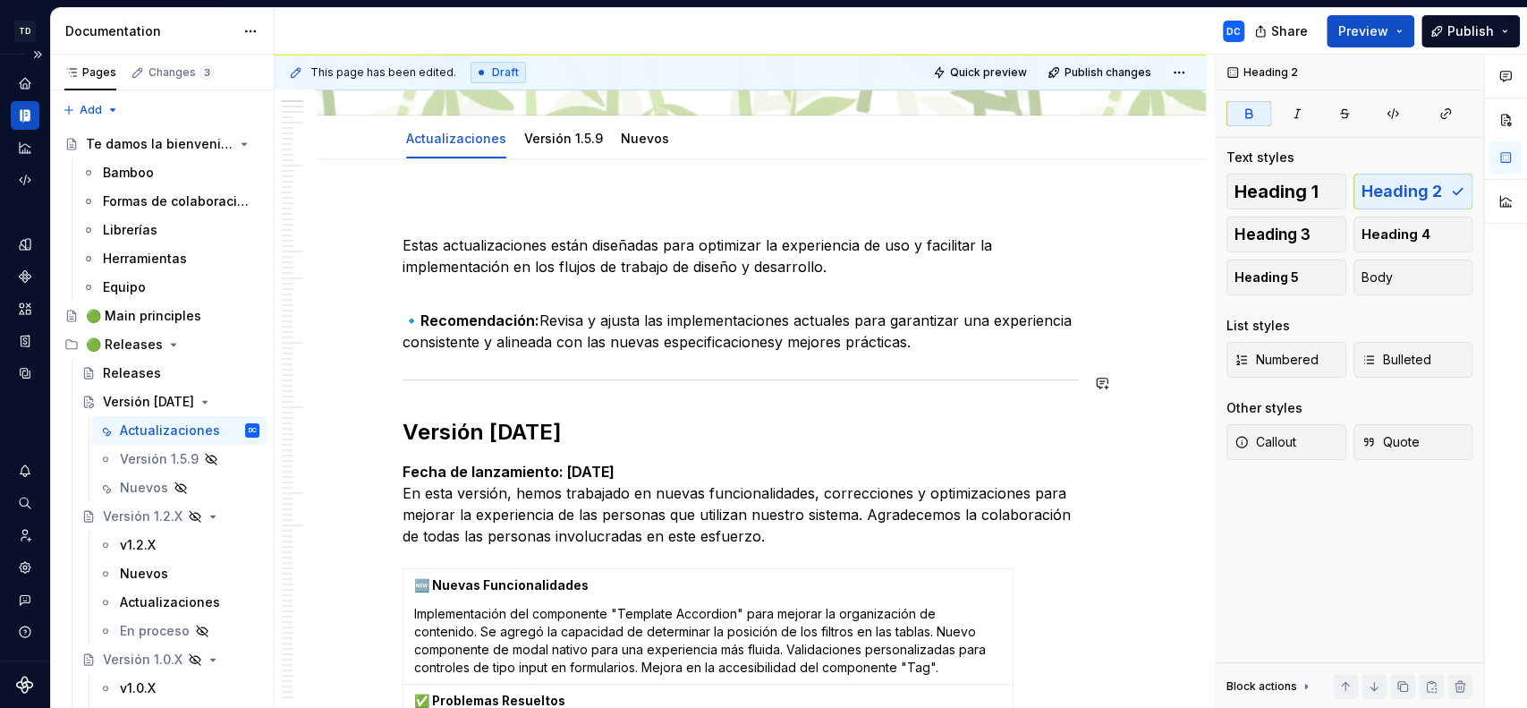
scroll to position [190, 0]
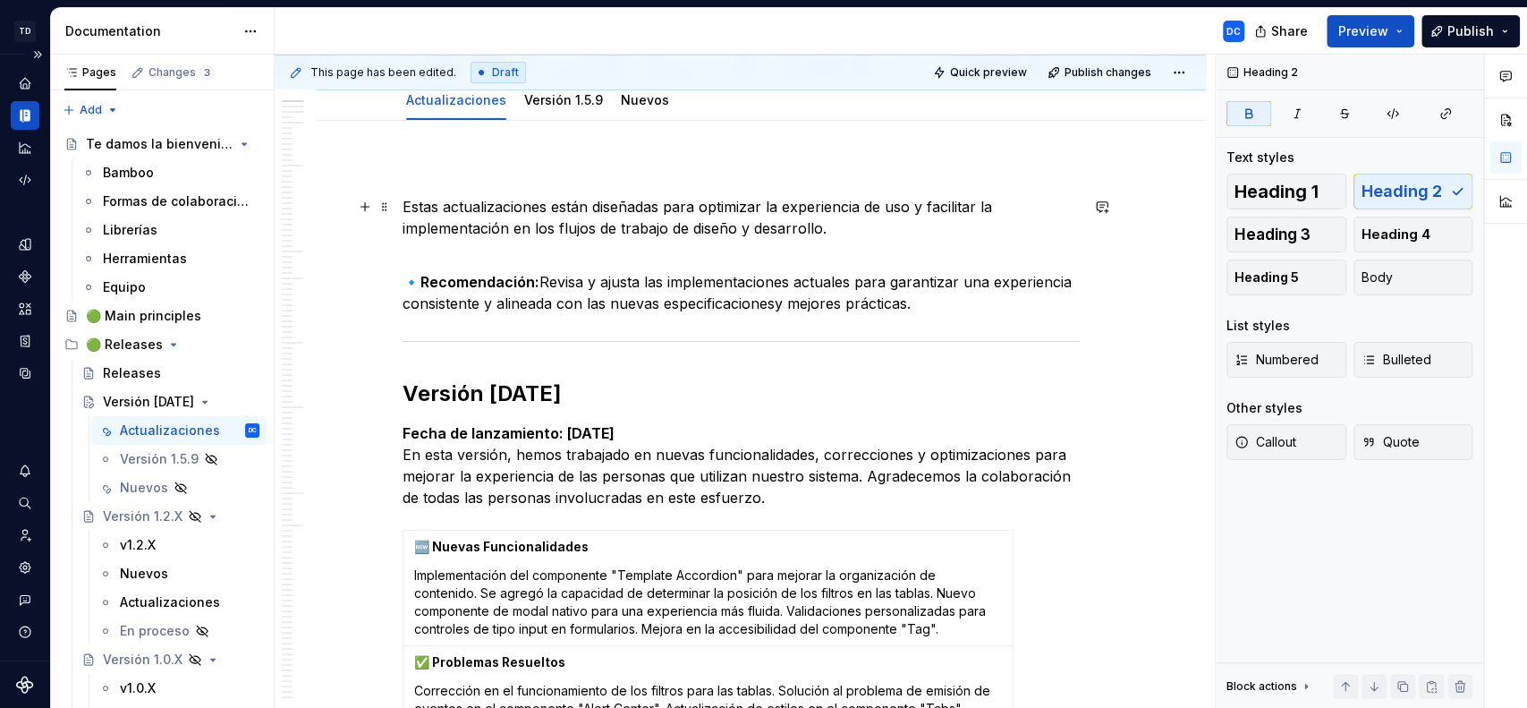
click at [403, 207] on p "Estas actualizaciones están diseñadas para optimizar la experiencia de uso y fa…" at bounding box center [741, 217] width 676 height 43
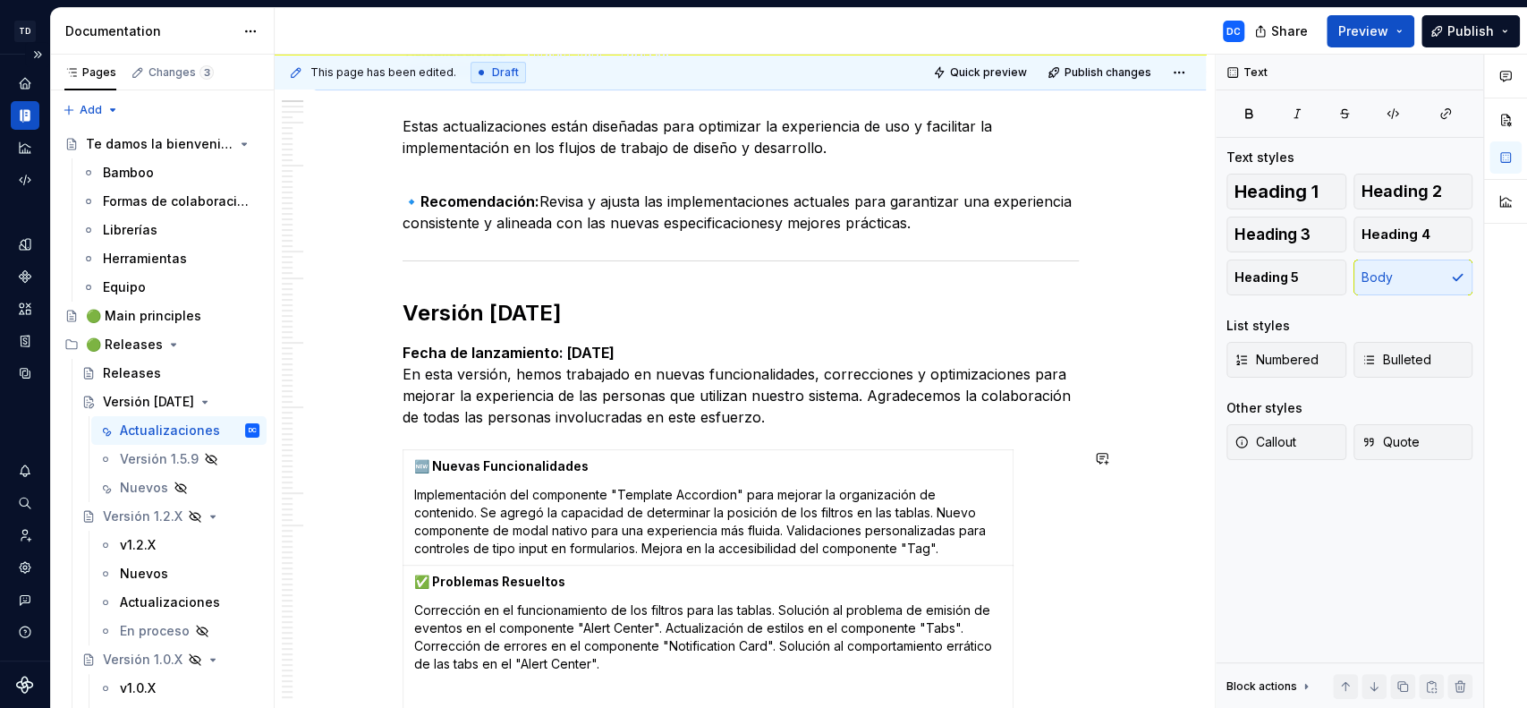
scroll to position [235, 0]
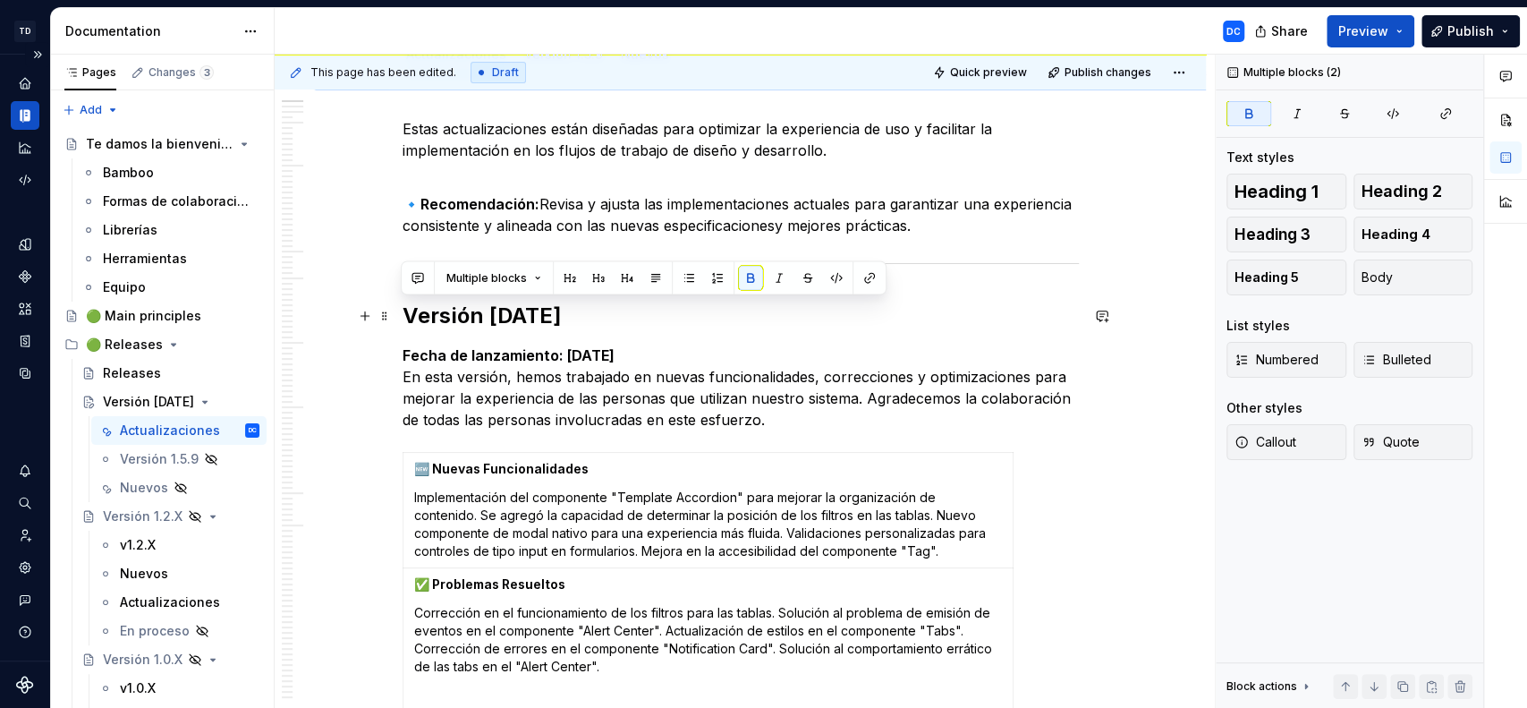
drag, startPoint x: 751, startPoint y: 353, endPoint x: 401, endPoint y: 322, distance: 351.3
copy div "Versión [DATE] Fecha de lanzamiento: [DATE]"
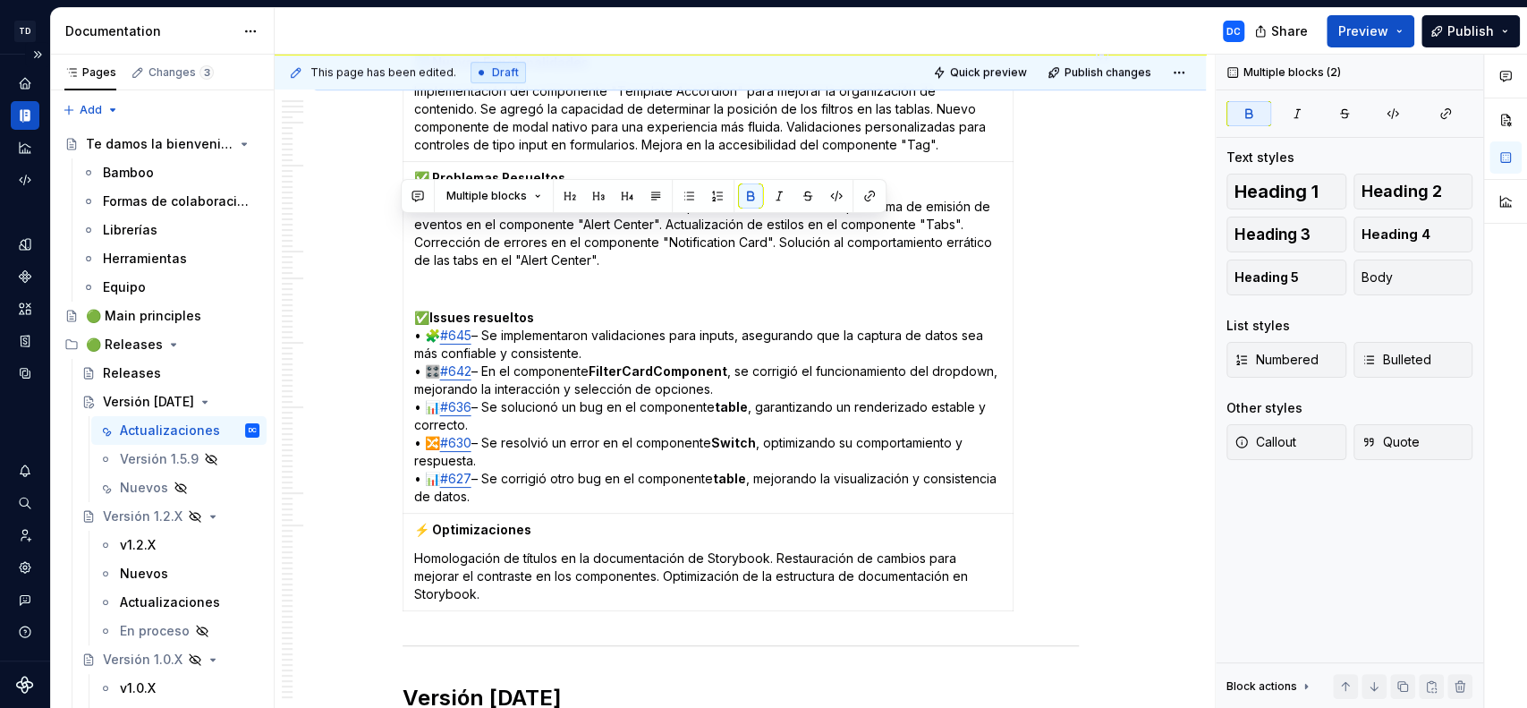
scroll to position [317, 0]
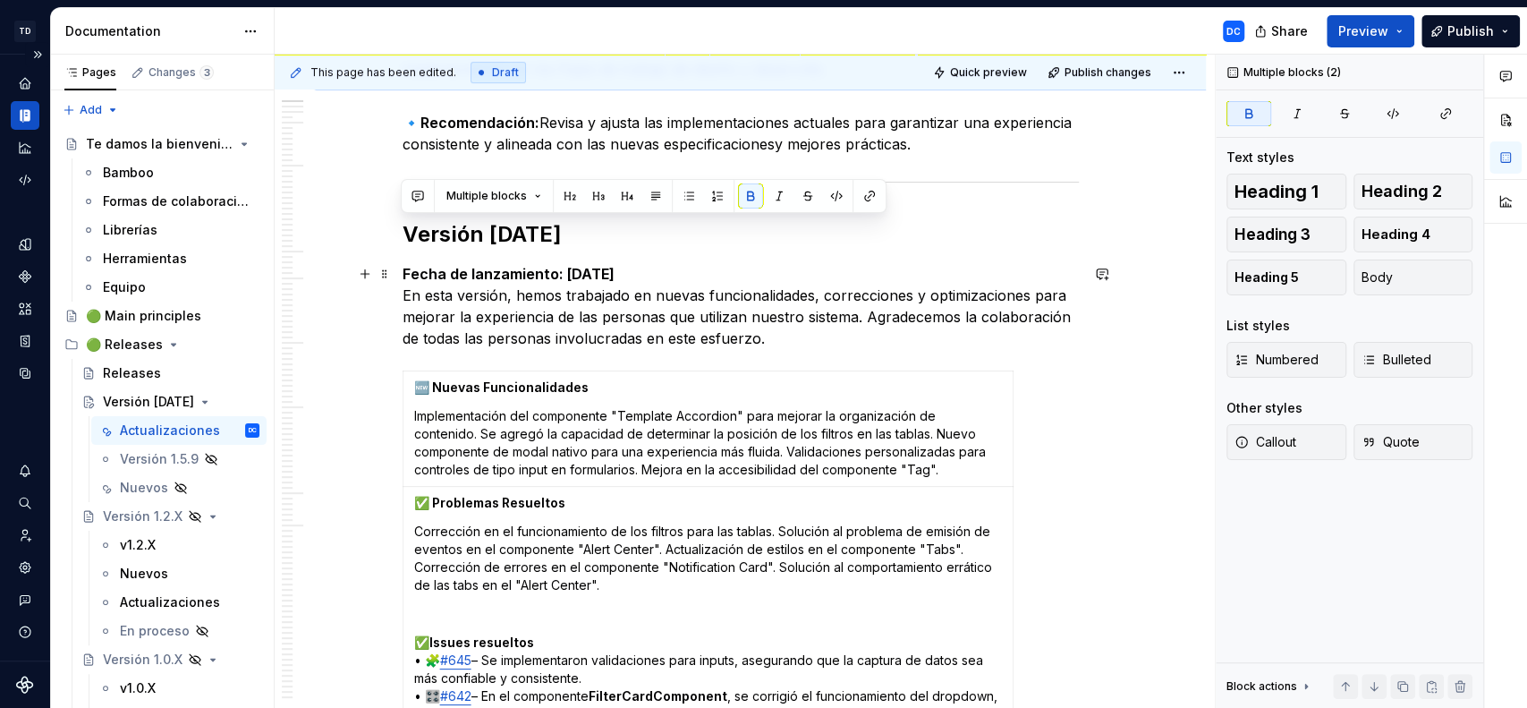
click at [770, 275] on p "Fecha de lanzamiento: [DATE] En esta versión, hemos trabajado en nuevas funcion…" at bounding box center [741, 306] width 676 height 86
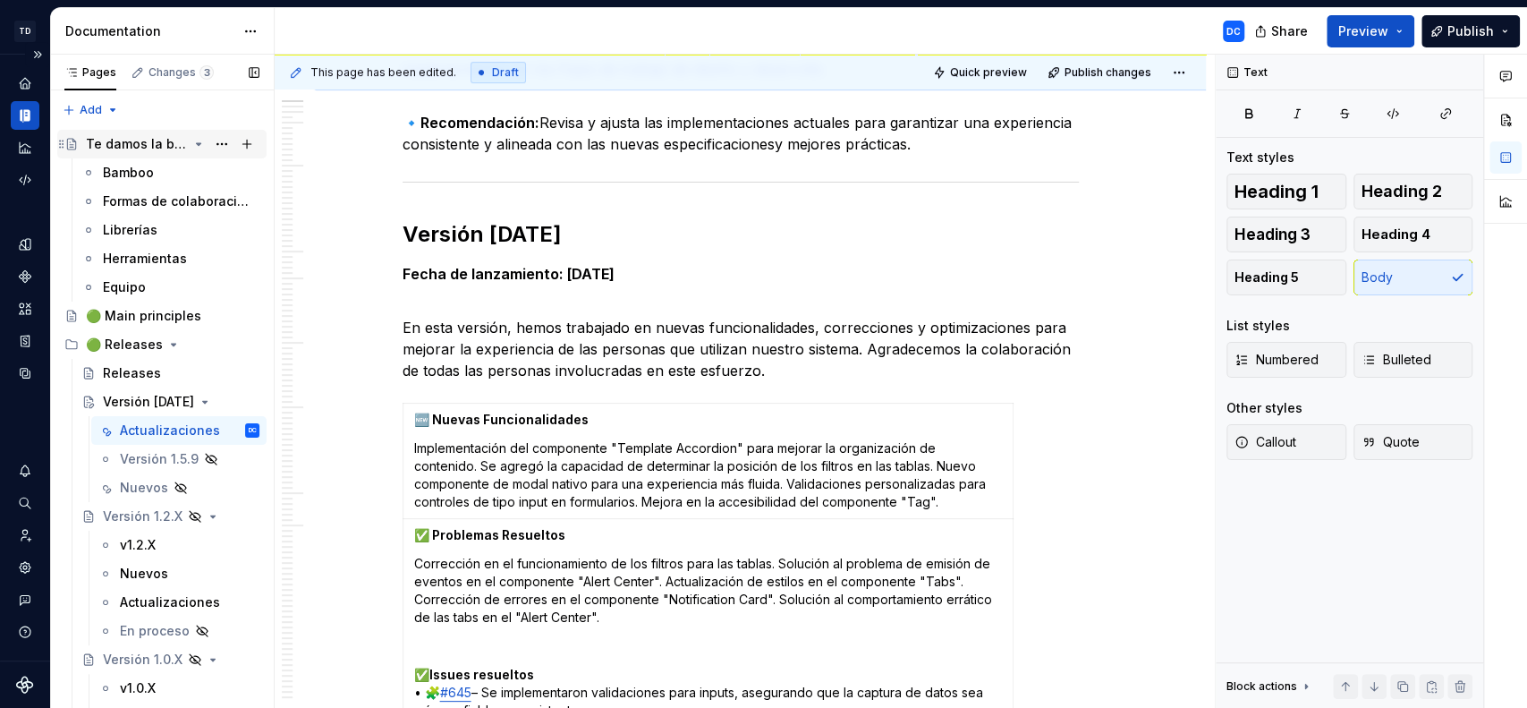
click at [142, 144] on div "Te damos la bienvenida a [GEOGRAPHIC_DATA]" at bounding box center [137, 144] width 102 height 18
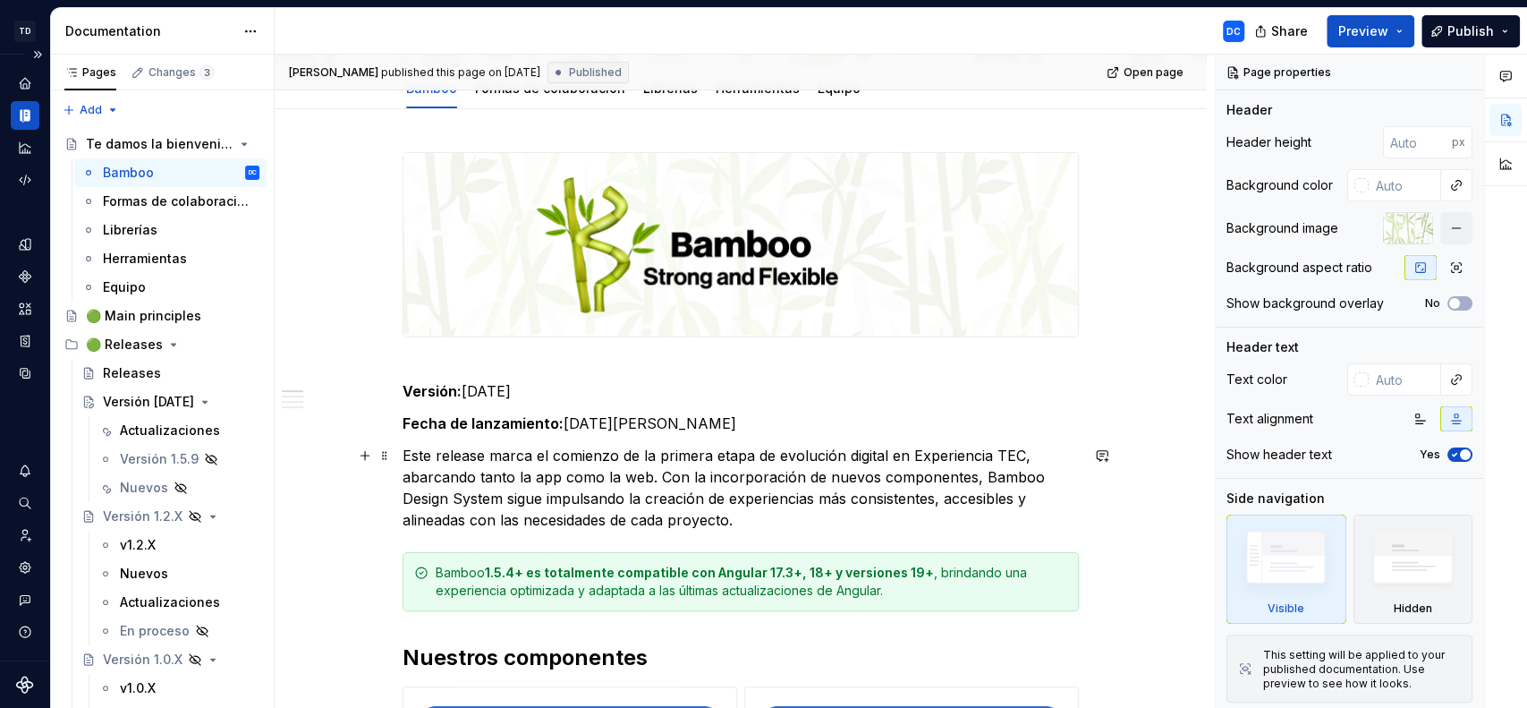
scroll to position [202, 0]
click at [504, 384] on p "Versión: [DATE]" at bounding box center [741, 379] width 676 height 43
type textarea "*"
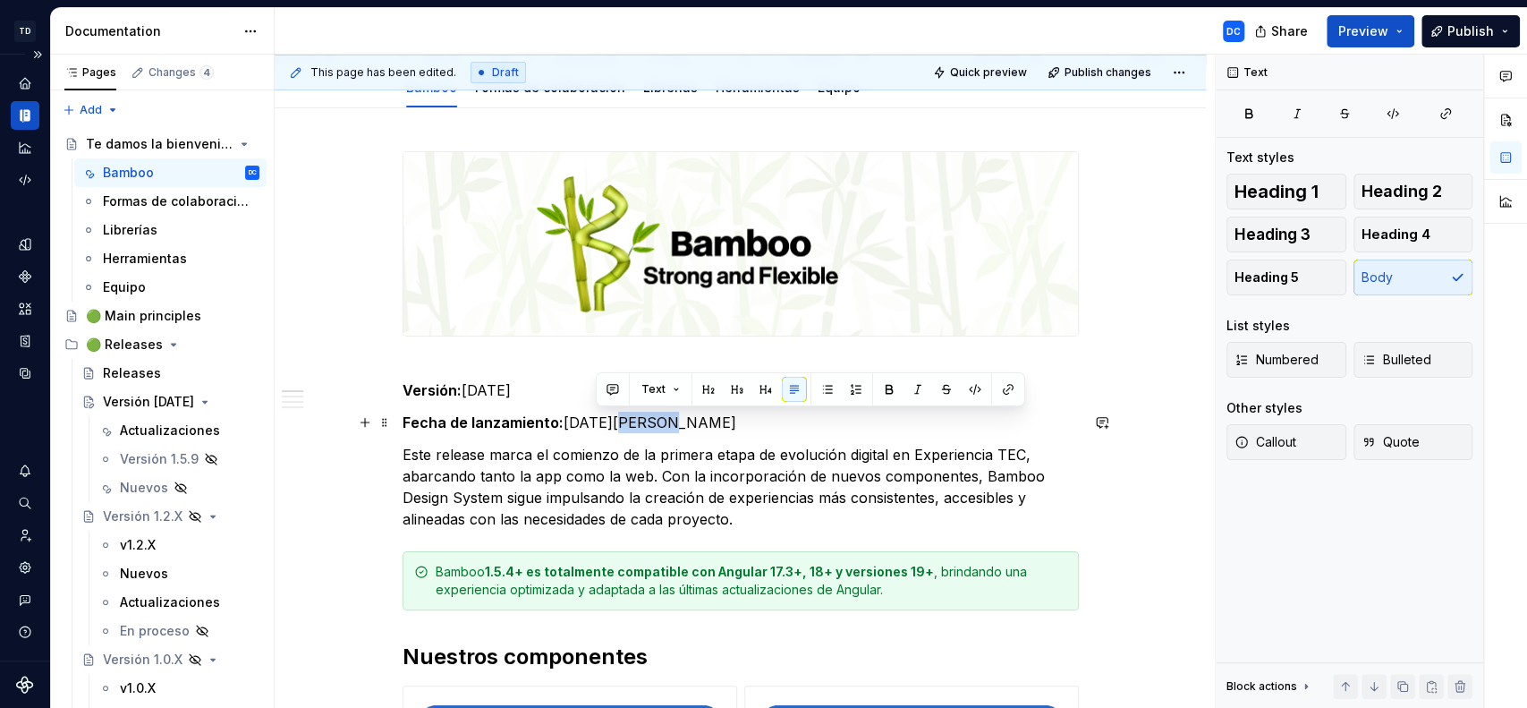
drag, startPoint x: 637, startPoint y: 420, endPoint x: 595, endPoint y: 424, distance: 42.3
click at [595, 424] on p "Fecha de lanzamiento: [DATE][PERSON_NAME]" at bounding box center [741, 422] width 676 height 21
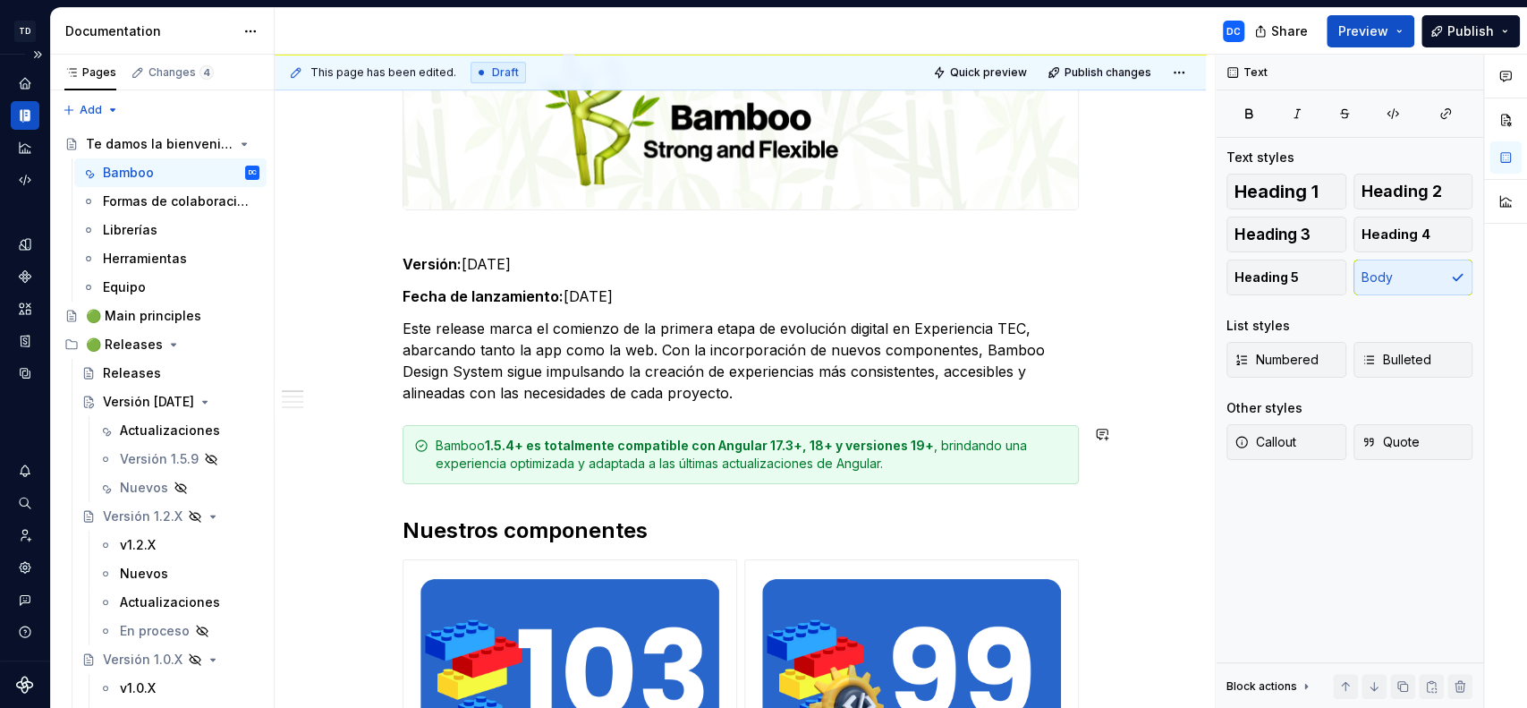
scroll to position [327, 0]
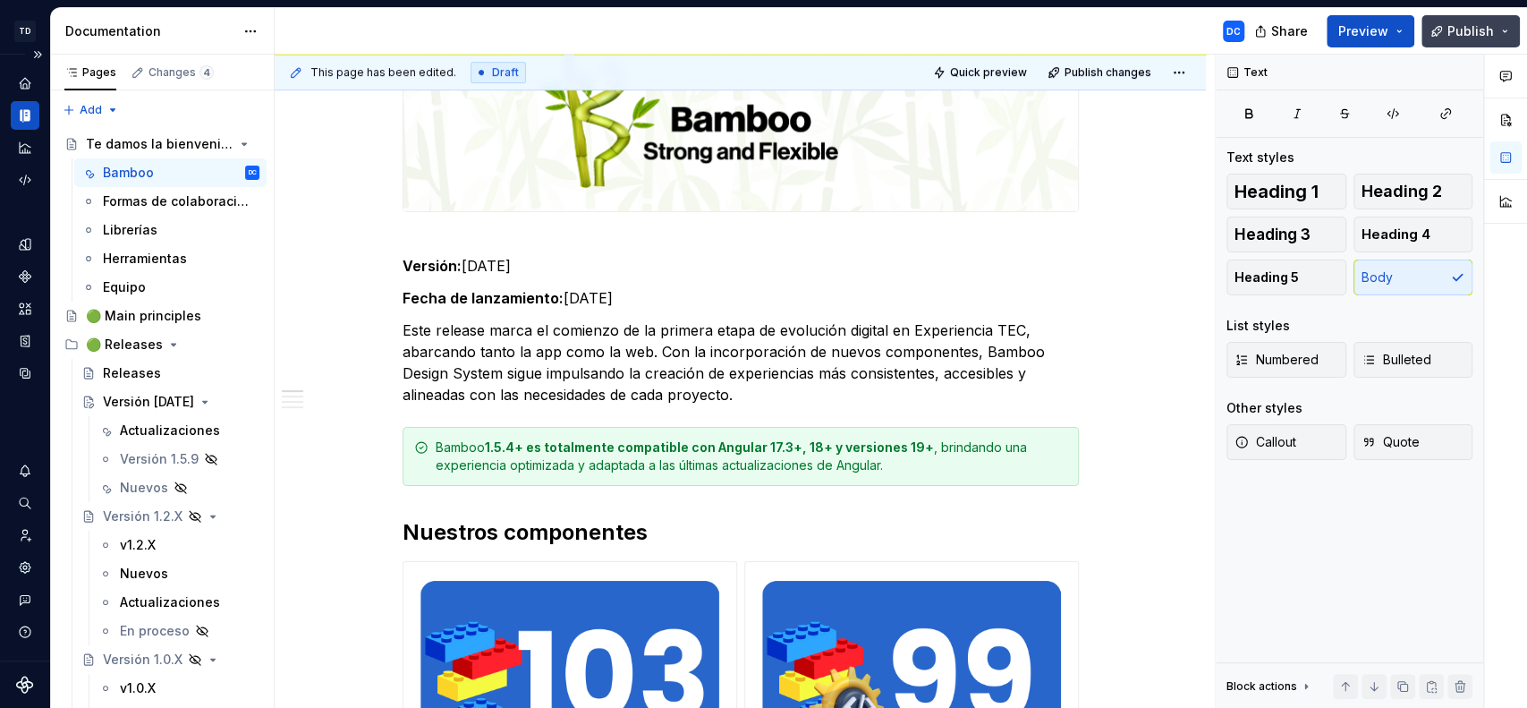
click at [1442, 25] on button "Publish" at bounding box center [1471, 31] width 98 height 32
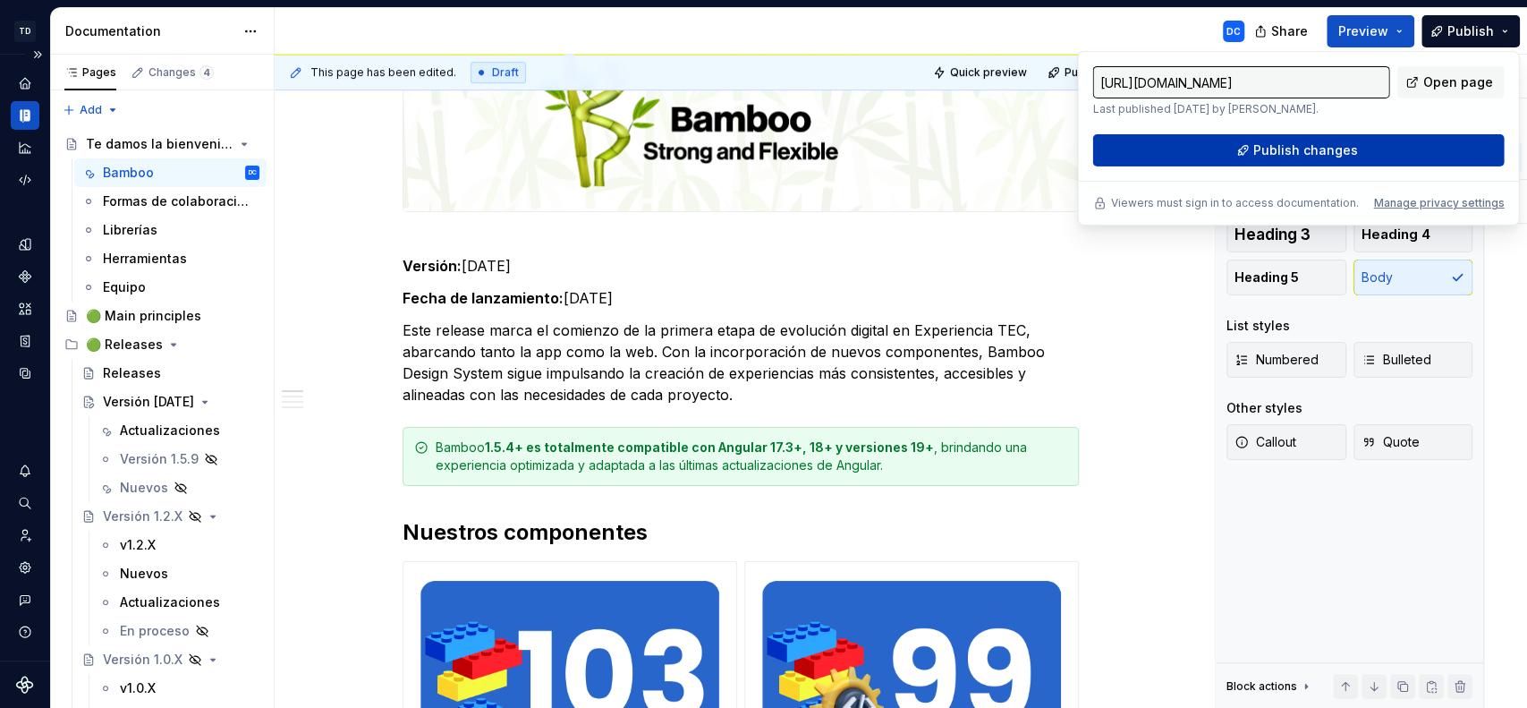
click at [1289, 149] on span "Publish changes" at bounding box center [1306, 150] width 105 height 18
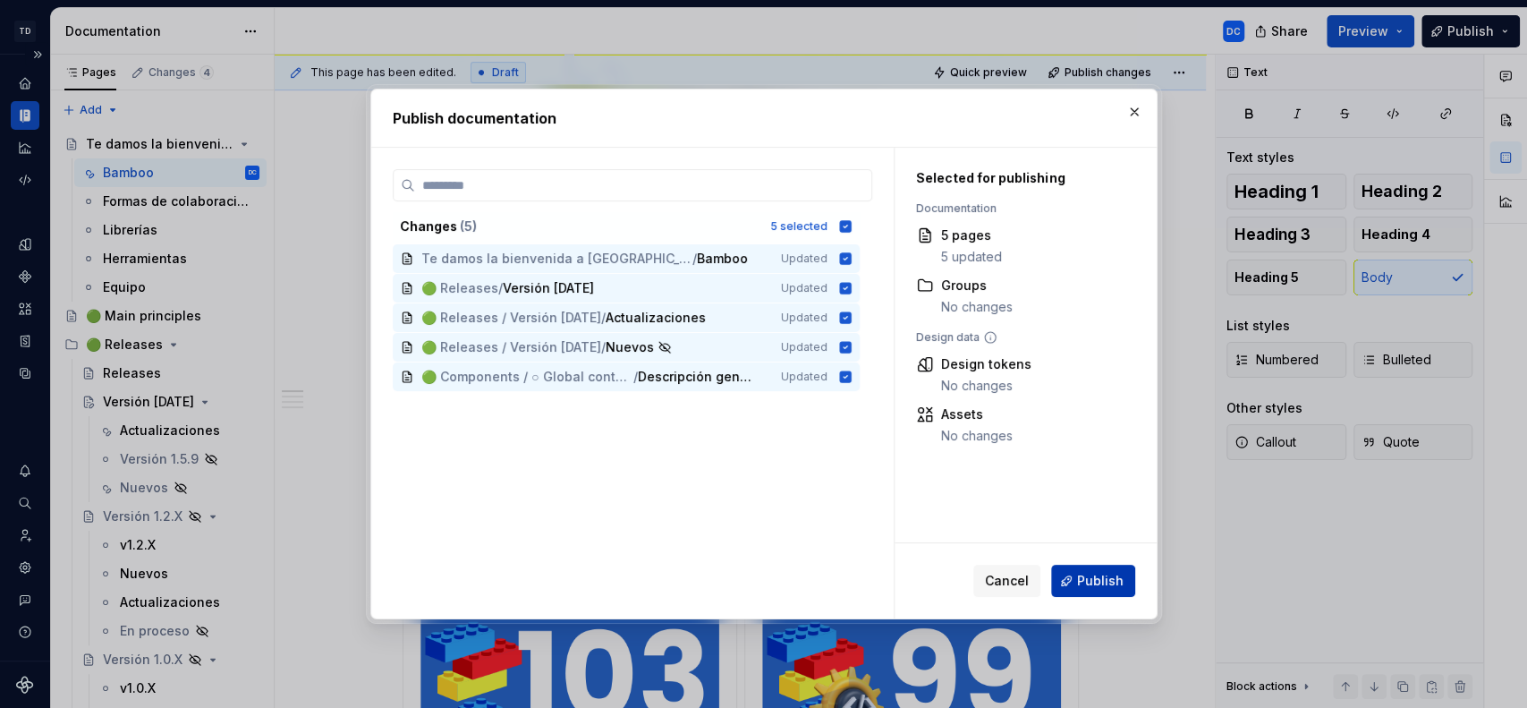
click at [1093, 580] on span "Publish" at bounding box center [1100, 581] width 47 height 18
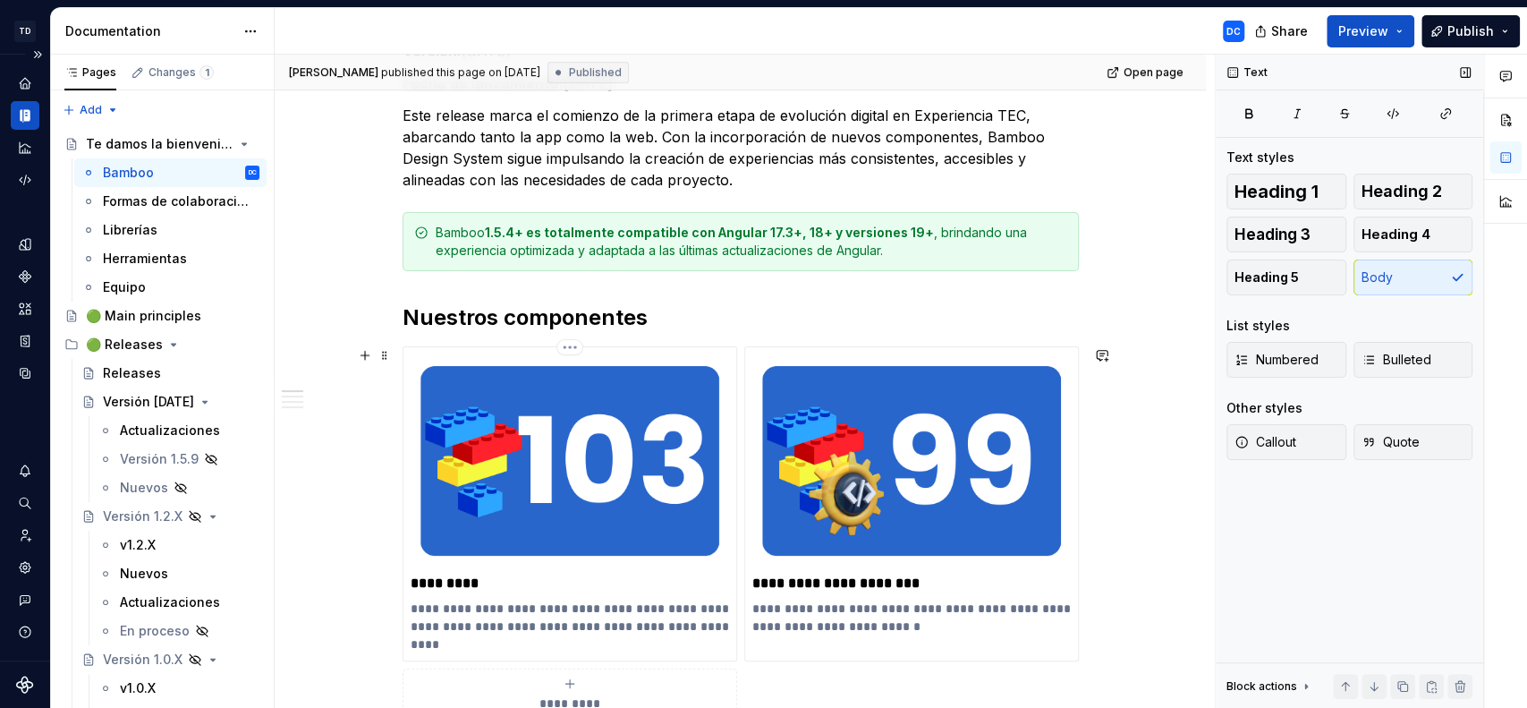
scroll to position [543, 0]
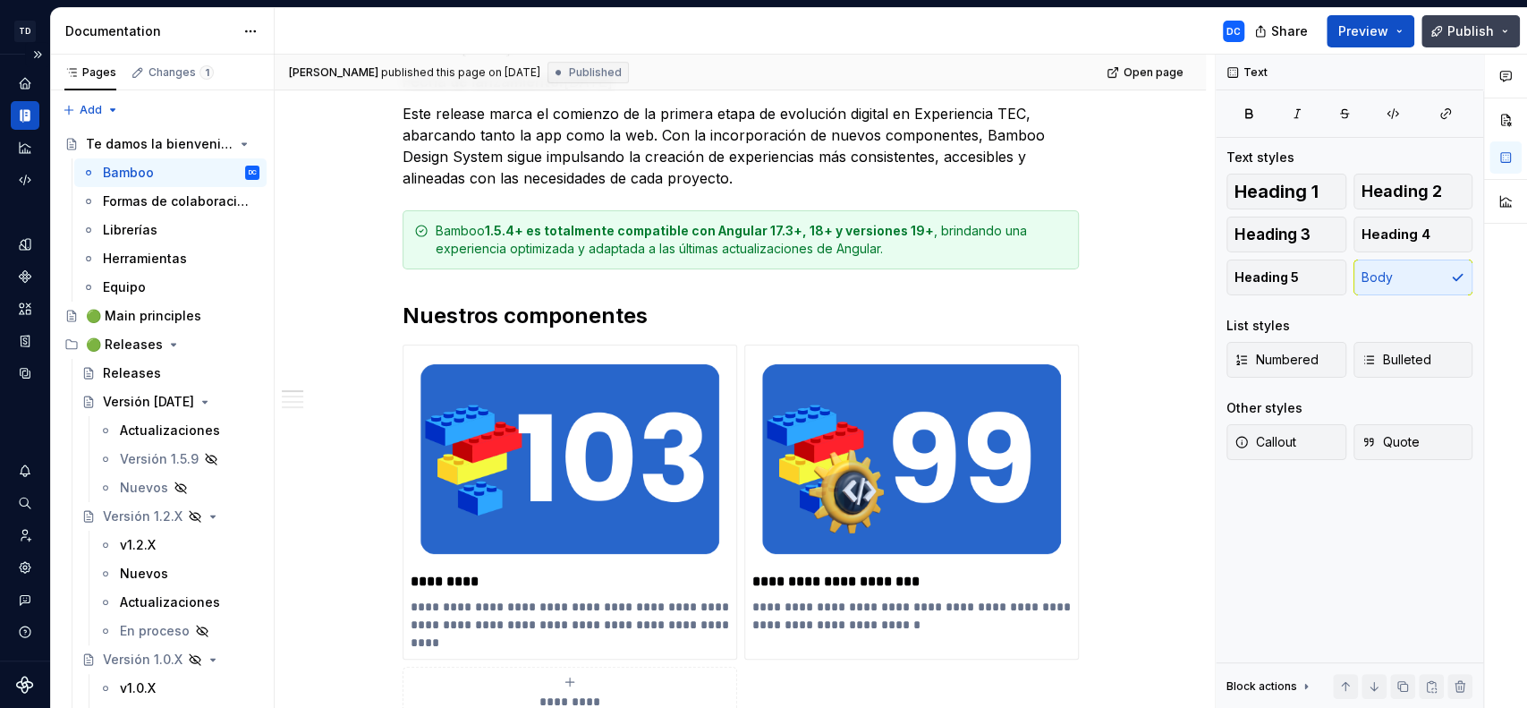
click at [1455, 26] on span "Publish" at bounding box center [1471, 31] width 47 height 18
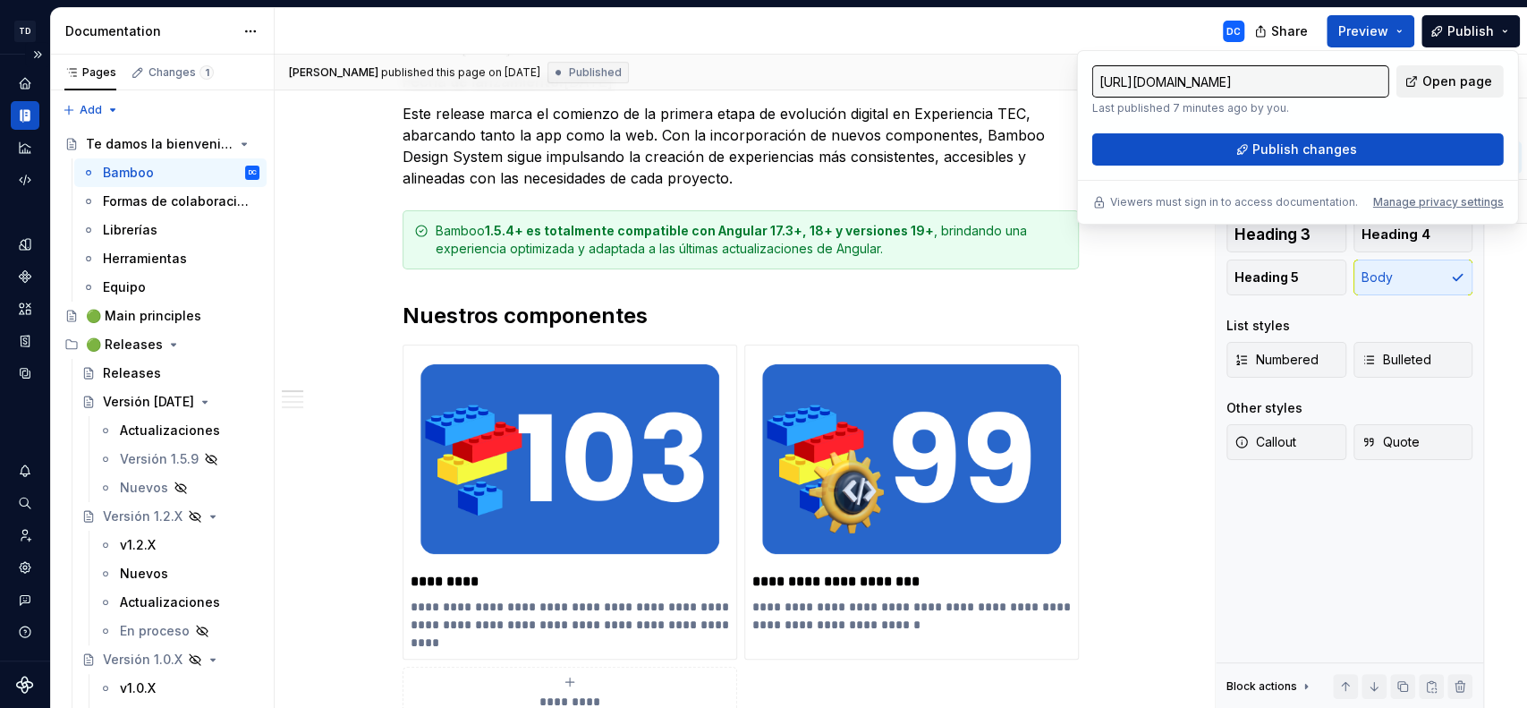
click at [1421, 80] on link "Open page" at bounding box center [1450, 81] width 107 height 32
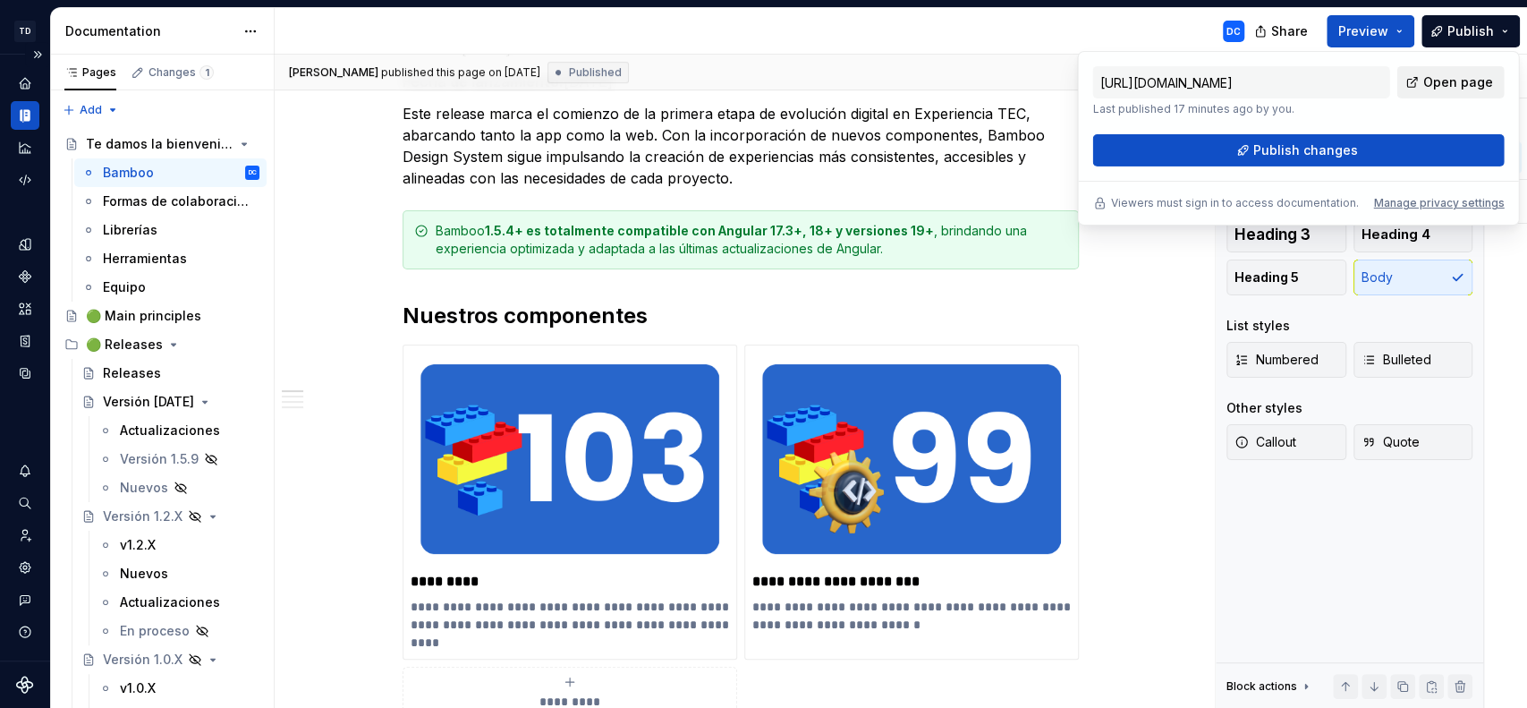
type textarea "*"
